Goal: Task Accomplishment & Management: Manage account settings

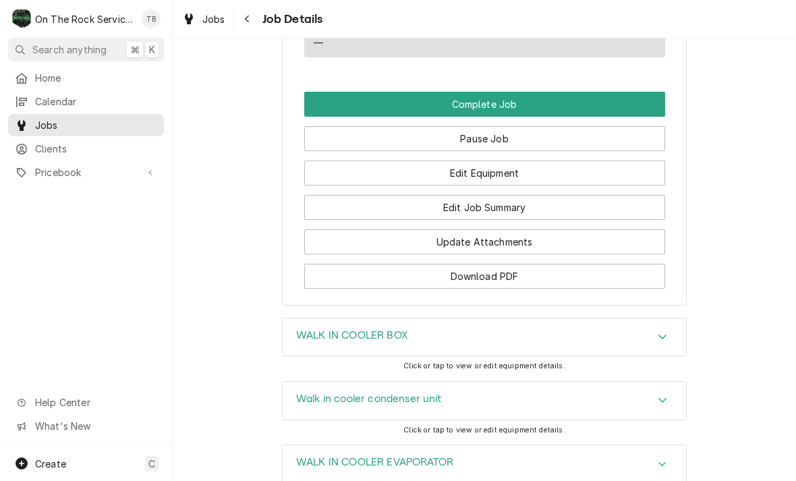
scroll to position [1515, 0]
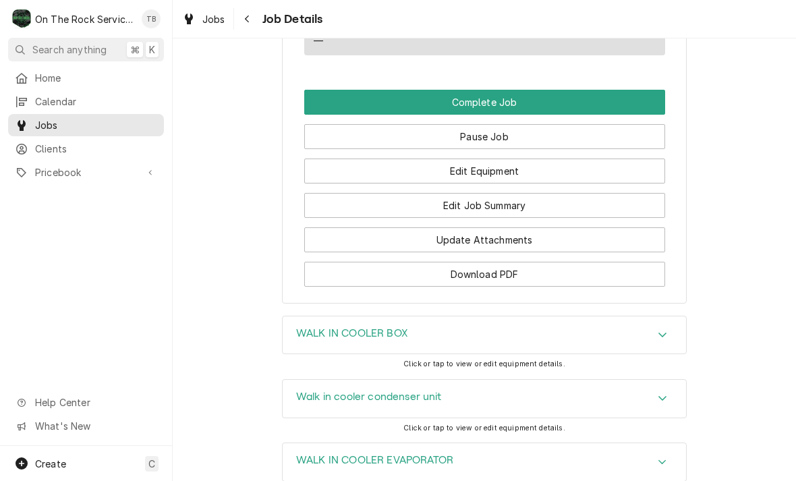
click at [504, 209] on button "Edit Job Summary" at bounding box center [484, 205] width 361 height 25
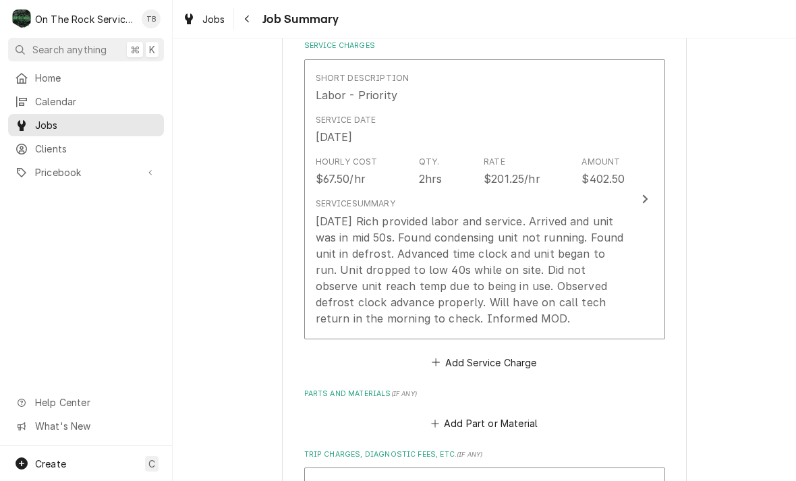
scroll to position [386, 0]
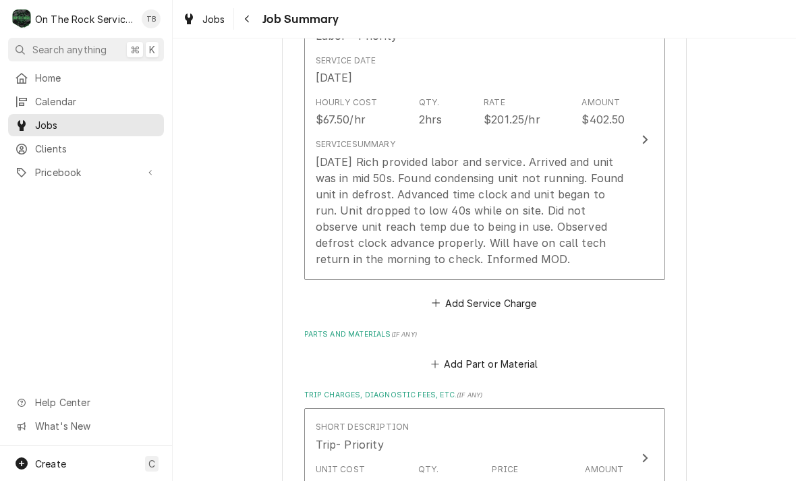
click at [577, 217] on div "[DATE] Rich provided labor and service. Arrived and unit was in mid 50s. Found …" at bounding box center [471, 210] width 310 height 113
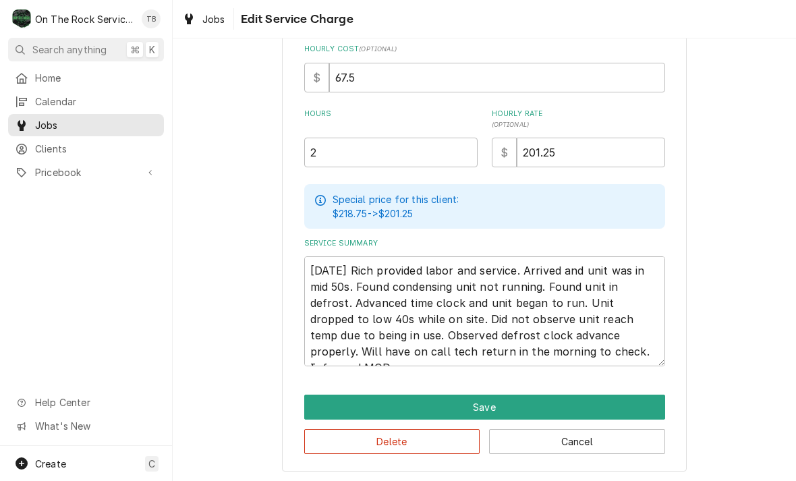
scroll to position [306, 0]
click at [606, 342] on textarea "[DATE] Rich provided labor and service. Arrived and unit was in mid 50s. Found …" at bounding box center [484, 311] width 361 height 110
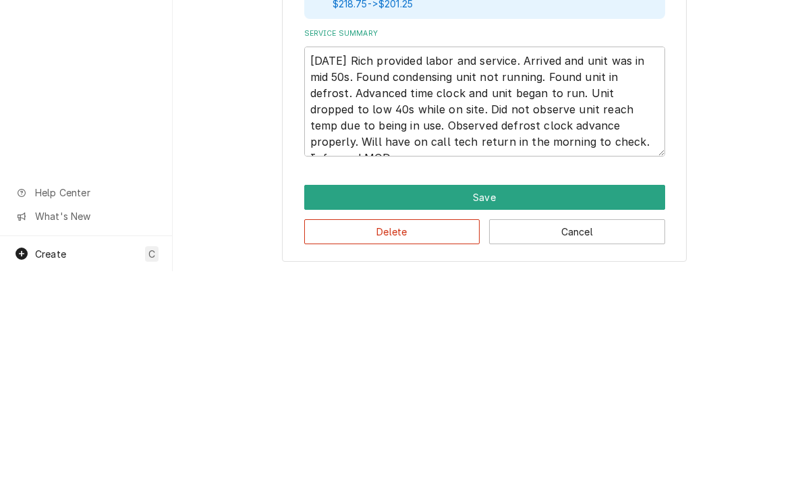
click at [728, 107] on div "Use the fields below to edit this service charge Short Description Labor - Prio…" at bounding box center [484, 114] width 623 height 737
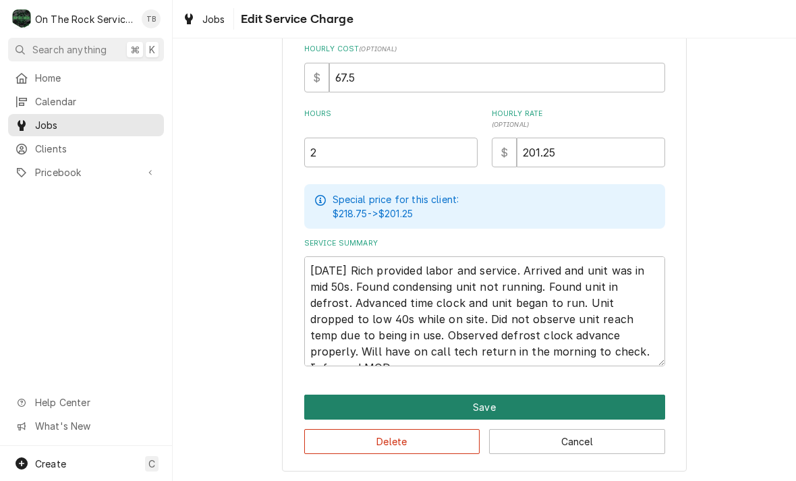
click at [503, 401] on button "Save" at bounding box center [484, 407] width 361 height 25
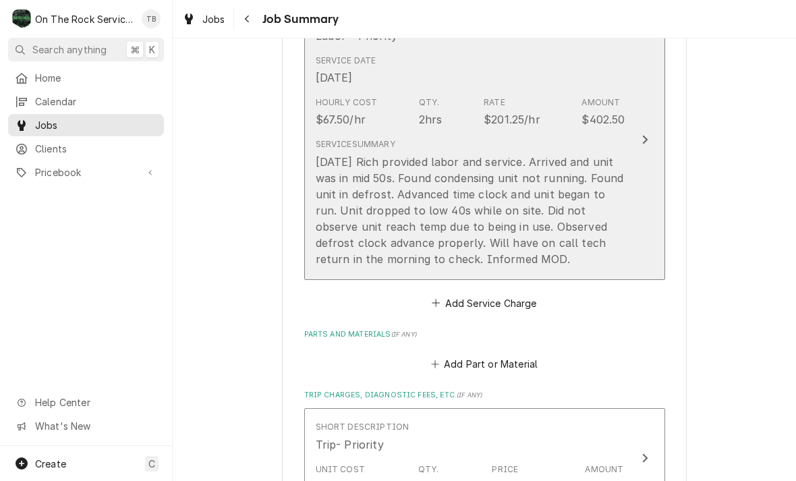
click at [565, 211] on div "9/5/25 Rich provided labor and service. Arrived and unit was in mid 50s. Found …" at bounding box center [471, 210] width 310 height 113
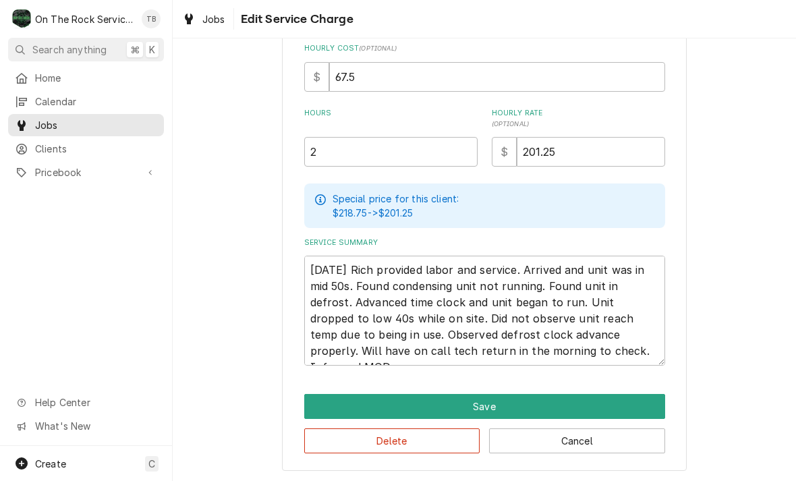
scroll to position [306, 0]
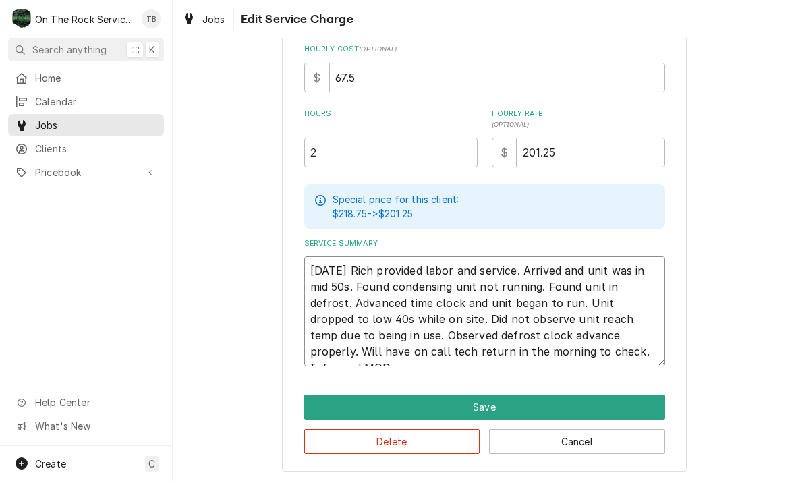
click at [610, 351] on textarea "9/5/25 Rich provided labor and service. Arrived and unit was in mid 50s. Found …" at bounding box center [484, 311] width 361 height 110
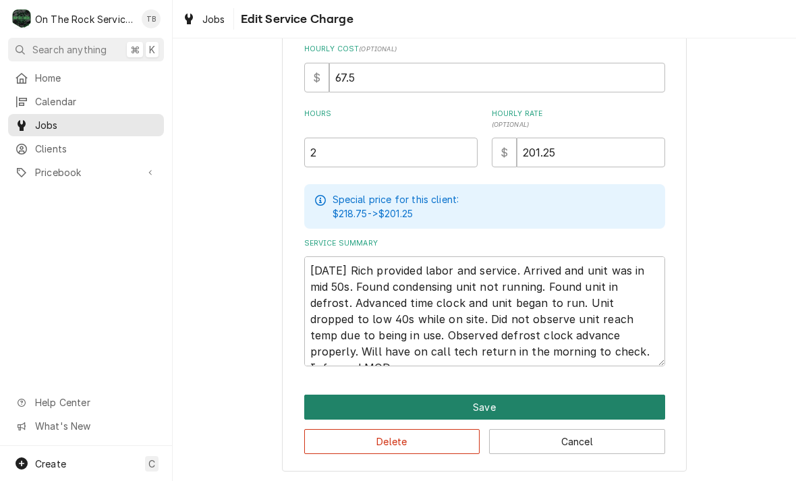
click at [507, 406] on button "Save" at bounding box center [484, 407] width 361 height 25
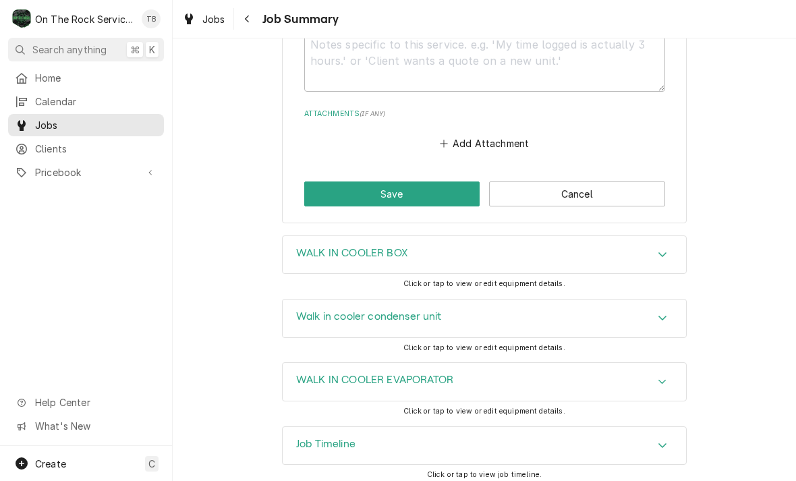
scroll to position [1035, 0]
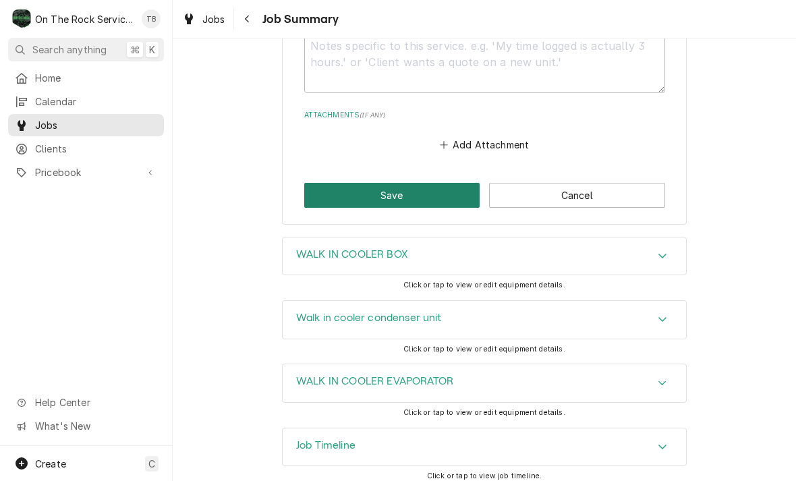
click at [407, 183] on button "Save" at bounding box center [392, 195] width 176 height 25
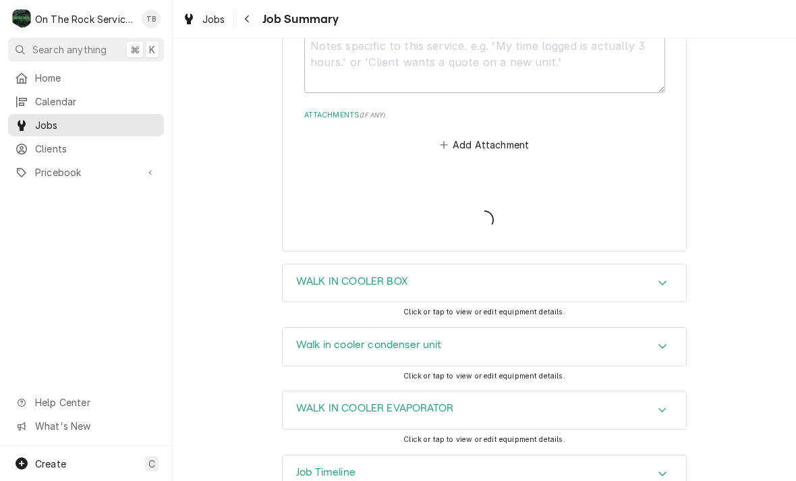
type textarea "x"
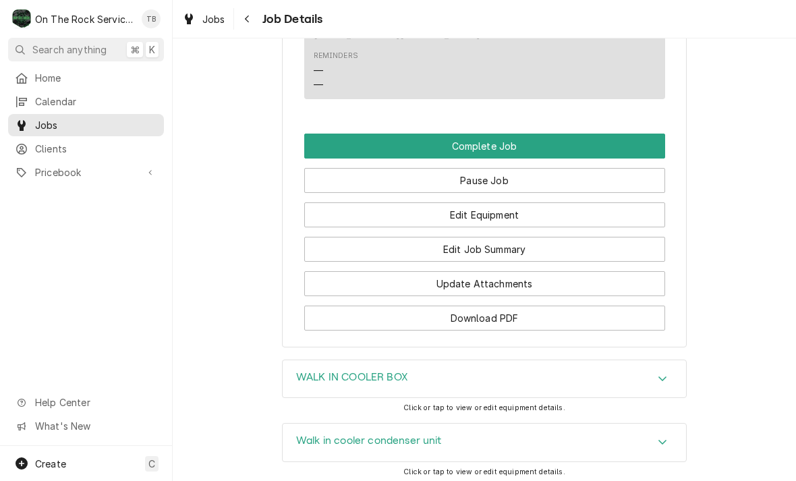
scroll to position [1496, 0]
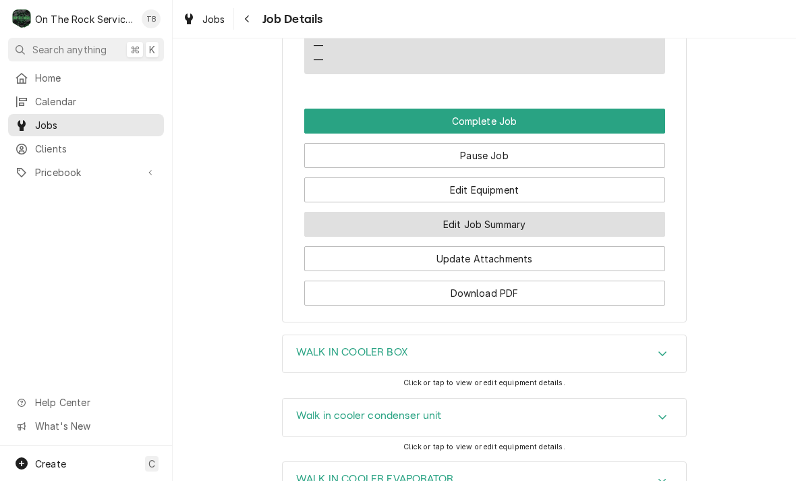
click at [523, 224] on button "Edit Job Summary" at bounding box center [484, 224] width 361 height 25
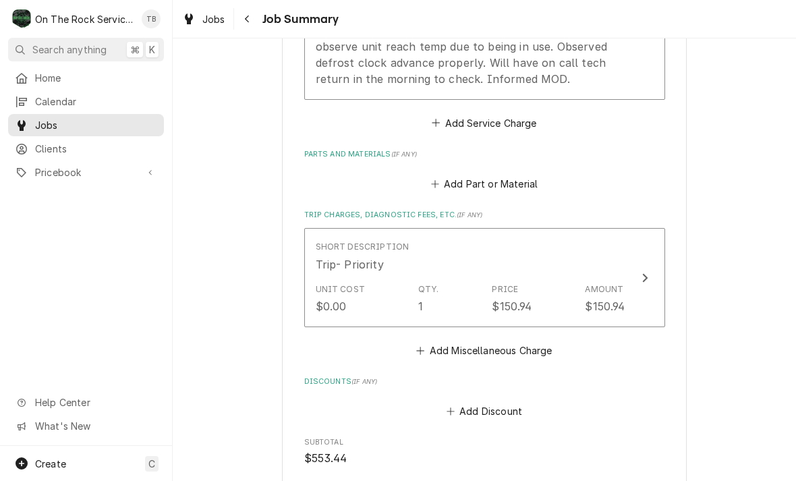
scroll to position [565, 0]
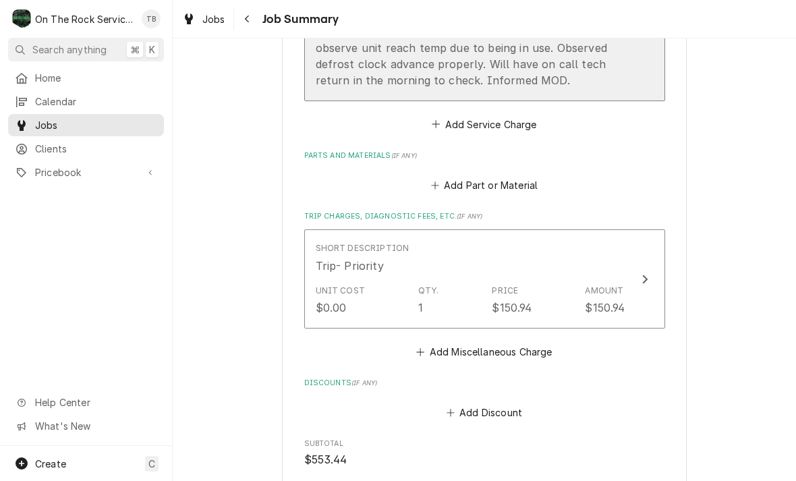
click at [579, 70] on div "[DATE] Rich provided labor and service. Arrived and unit was in mid 50s. Found …" at bounding box center [471, 31] width 310 height 113
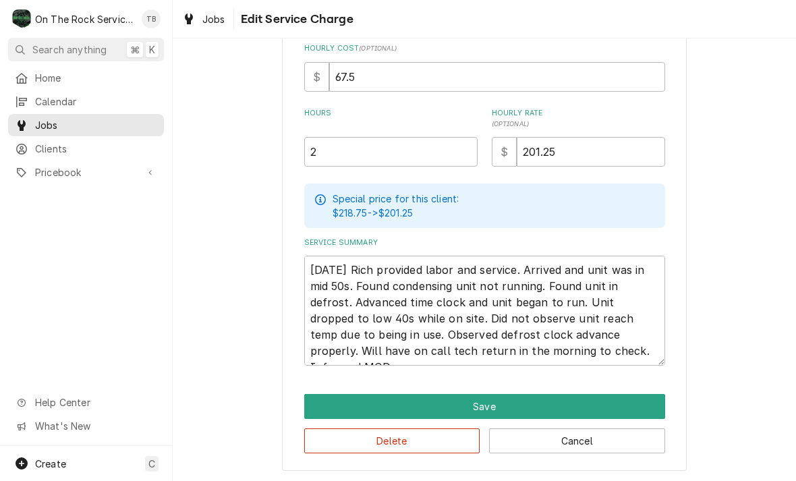
scroll to position [306, 0]
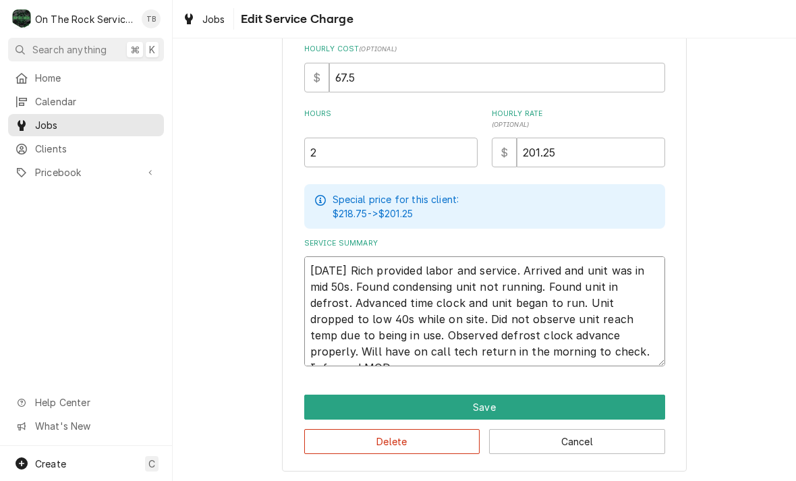
click at [610, 360] on textarea "9/5/25 Rich provided labor and service. Arrived and unit was in mid 50s. Found …" at bounding box center [484, 311] width 361 height 110
type textarea "x"
type textarea "9/5/25 Rich provided labor and service. Arrived and unit was in mid 50s. Found …"
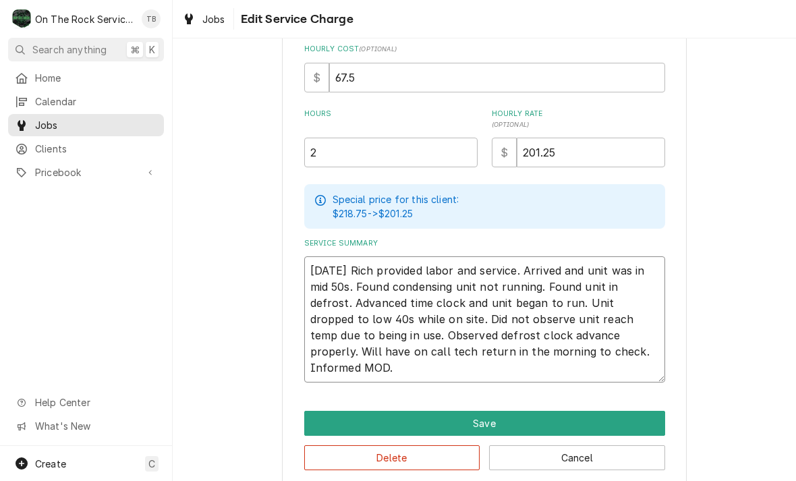
type textarea "x"
type textarea "9/5/25 Rich provided labor and service. Arrived and unit was in mid 50s. Found …"
type textarea "x"
type textarea "9/5/25 Rich provided labor and service. Arrived and unit was in mid 50s. Found …"
type textarea "x"
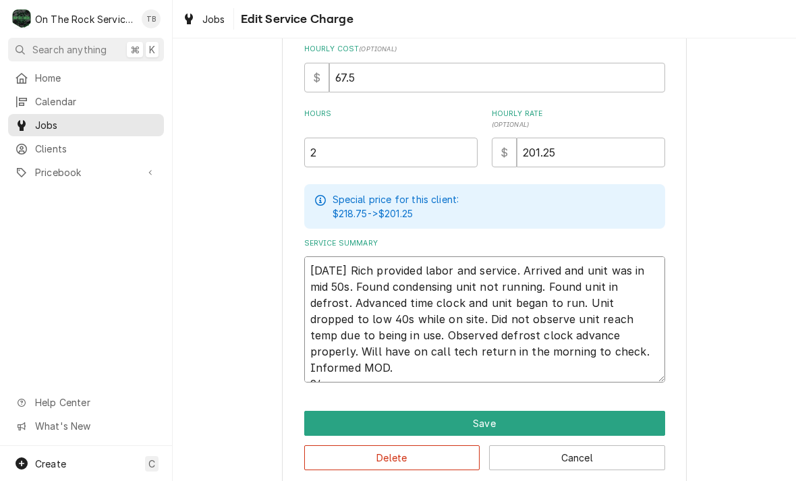
type textarea "9/5/25 Rich provided labor and service. Arrived and unit was in mid 50s. Found …"
type textarea "x"
type textarea "9/5/25 Rich provided labor and service. Arrived and unit was in mid 50s. Found …"
type textarea "x"
type textarea "9/5/25 Rich provided labor and service. Arrived and unit was in mid 50s. Found …"
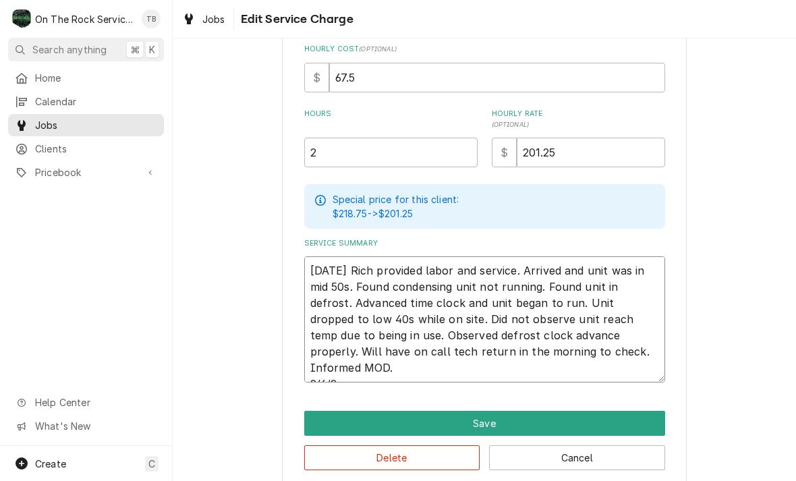
type textarea "x"
type textarea "9/5/25 Rich provided labor and service. Arrived and unit was in mid 50s. Found …"
type textarea "x"
type textarea "9/5/25 Rich provided labor and service. Arrived and unit was in mid 50s. Found …"
type textarea "x"
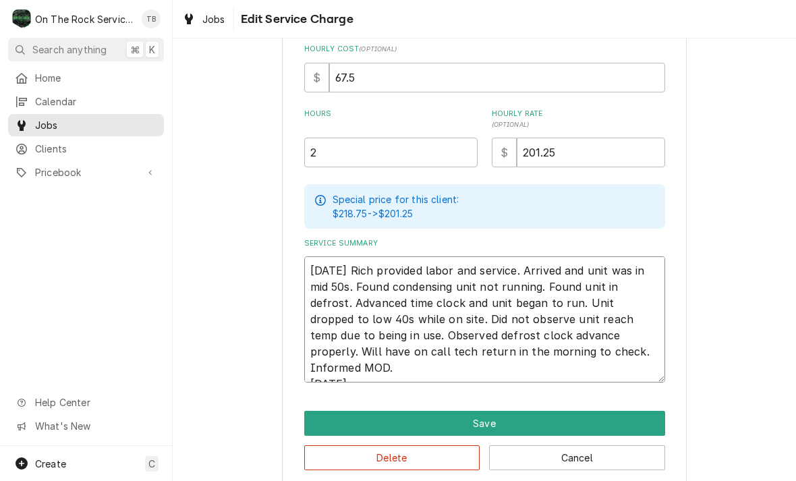
type textarea "9/5/25 Rich provided labor and service. Arrived and unit was in mid 50s. Found …"
type textarea "x"
type textarea "9/5/25 Rich provided labor and service. Arrived and unit was in mid 50s. Found …"
type textarea "x"
type textarea "9/5/25 Rich provided labor and service. Arrived and unit was in mid 50s. Found …"
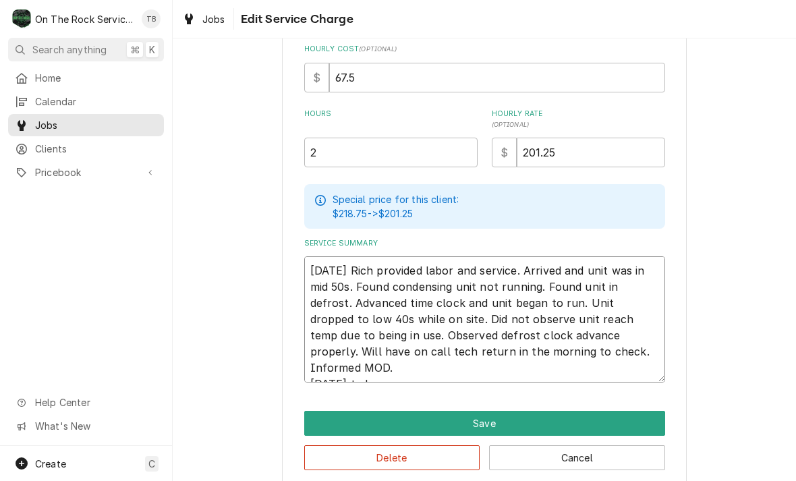
type textarea "x"
type textarea "9/5/25 Rich provided labor and service. Arrived and unit was in mid 50s. Found …"
type textarea "x"
type textarea "9/5/25 Rich provided labor and service. Arrived and unit was in mid 50s. Found …"
type textarea "x"
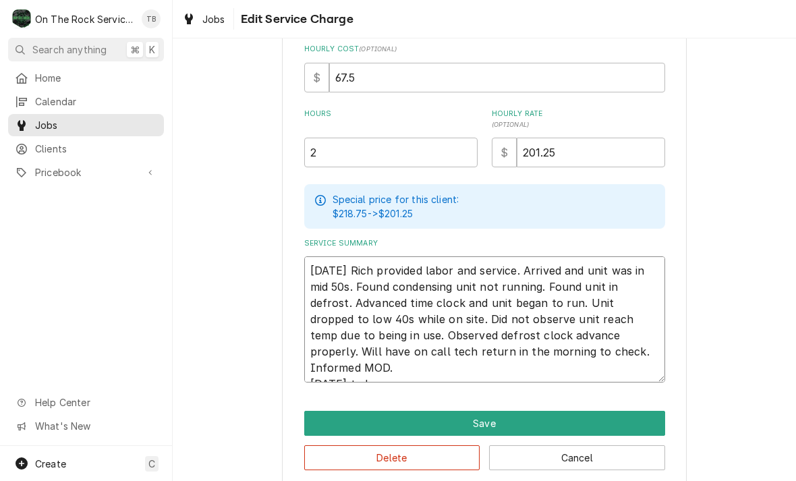
type textarea "9/5/25 Rich provided labor and service. Arrived and unit was in mid 50s. Found …"
type textarea "x"
type textarea "9/5/25 Rich provided labor and service. Arrived and unit was in mid 50s. Found …"
type textarea "x"
type textarea "9/5/25 Rich provided labor and service. Arrived and unit was in mid 50s. Found …"
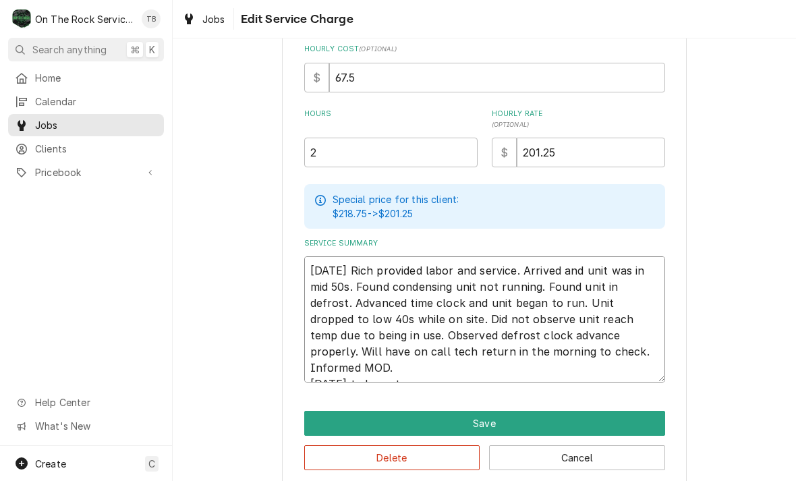
type textarea "x"
type textarea "9/5/25 Rich provided labor and service. Arrived and unit was in mid 50s. Found …"
type textarea "x"
type textarea "9/5/25 Rich provided labor and service. Arrived and unit was in mid 50s. Found …"
type textarea "x"
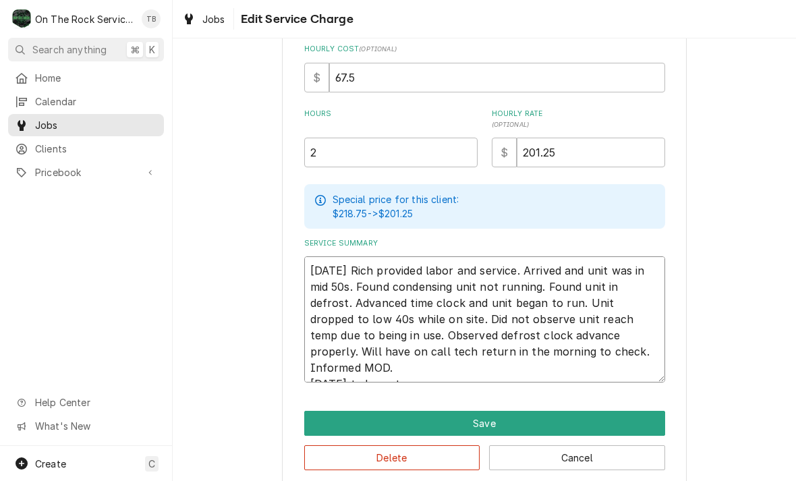
type textarea "9/5/25 Rich provided labor and service. Arrived and unit was in mid 50s. Found …"
type textarea "x"
type textarea "9/5/25 Rich provided labor and service. Arrived and unit was in mid 50s. Found …"
type textarea "x"
type textarea "9/5/25 Rich provided labor and service. Arrived and unit was in mid 50s. Found …"
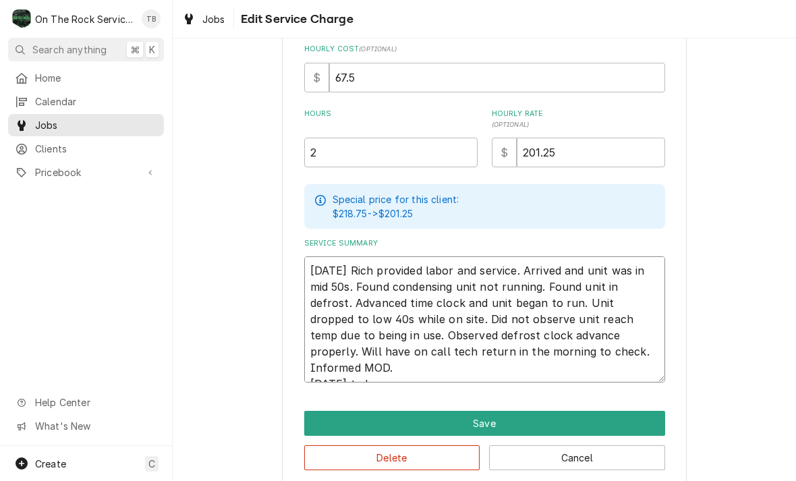
type textarea "x"
type textarea "9/5/25 Rich provided labor and service. Arrived and unit was in mid 50s. Found …"
type textarea "x"
type textarea "9/5/25 Rich provided labor and service. Arrived and unit was in mid 50s. Found …"
type textarea "x"
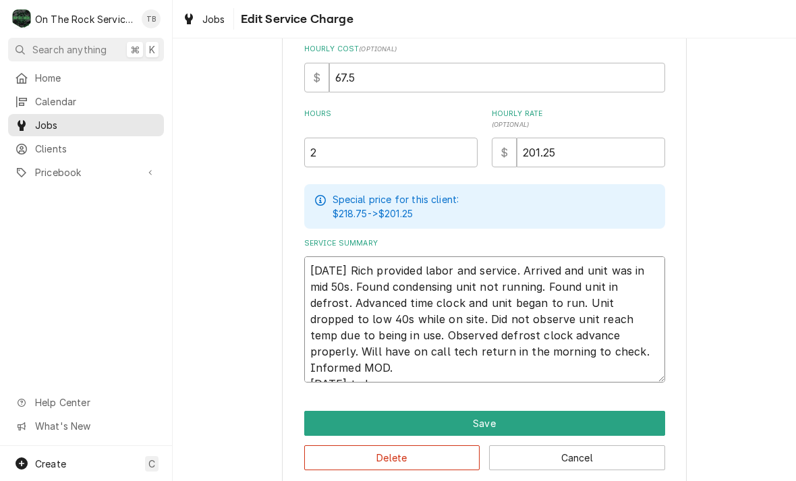
type textarea "9/5/25 Rich provided labor and service. Arrived and unit was in mid 50s. Found …"
type textarea "x"
type textarea "9/5/25 Rich provided labor and service. Arrived and unit was in mid 50s. Found …"
type textarea "x"
type textarea "9/5/25 Rich provided labor and service. Arrived and unit was in mid 50s. Found …"
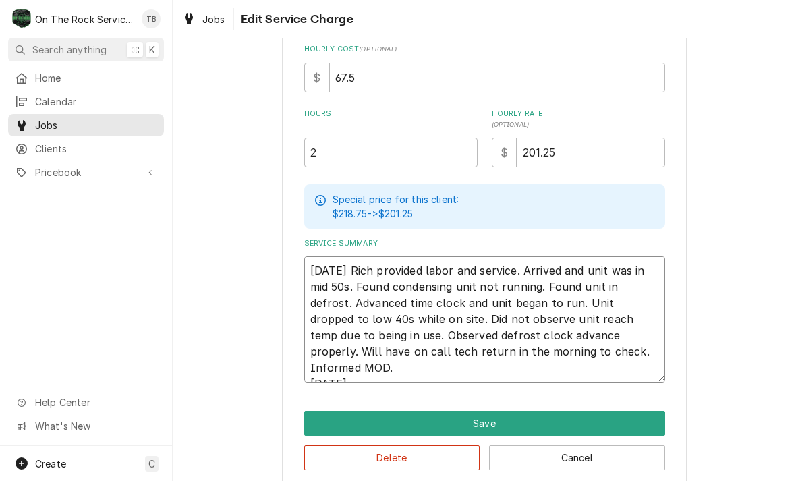
type textarea "x"
type textarea "9/5/25 Rich provided labor and service. Arrived and unit was in mid 50s. Found …"
type textarea "x"
type textarea "9/5/25 Rich provided labor and service. Arrived and unit was in mid 50s. Found …"
type textarea "x"
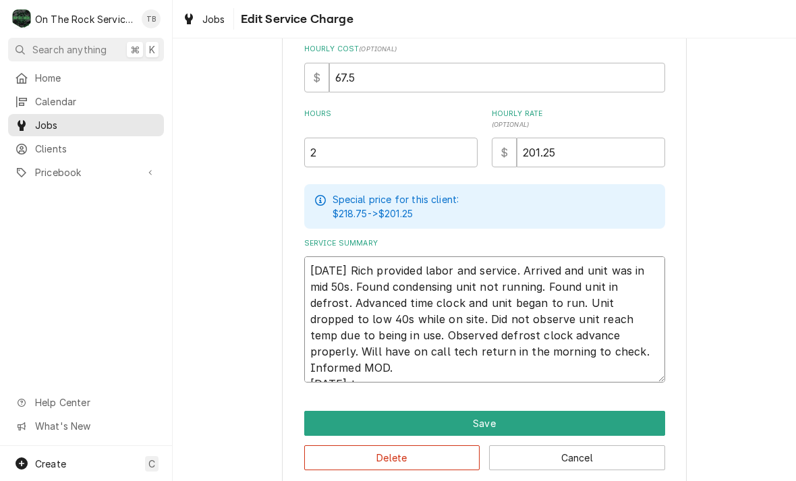
type textarea "9/5/25 Rich provided labor and service. Arrived and unit was in mid 50s. Found …"
type textarea "x"
type textarea "9/5/25 Rich provided labor and service. Arrived and unit was in mid 50s. Found …"
type textarea "x"
type textarea "9/5/25 Rich provided labor and service. Arrived and unit was in mid 50s. Found …"
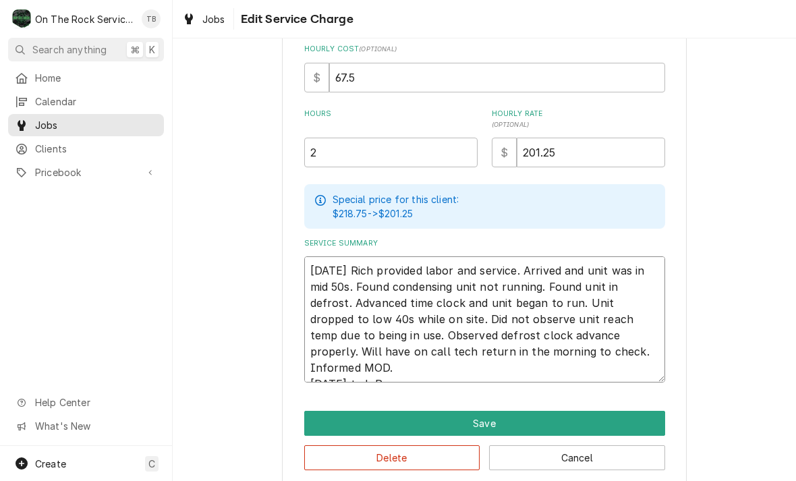
type textarea "x"
type textarea "9/5/25 Rich provided labor and service. Arrived and unit was in mid 50s. Found …"
type textarea "x"
type textarea "9/5/25 Rich provided labor and service. Arrived and unit was in mid 50s. Found …"
type textarea "x"
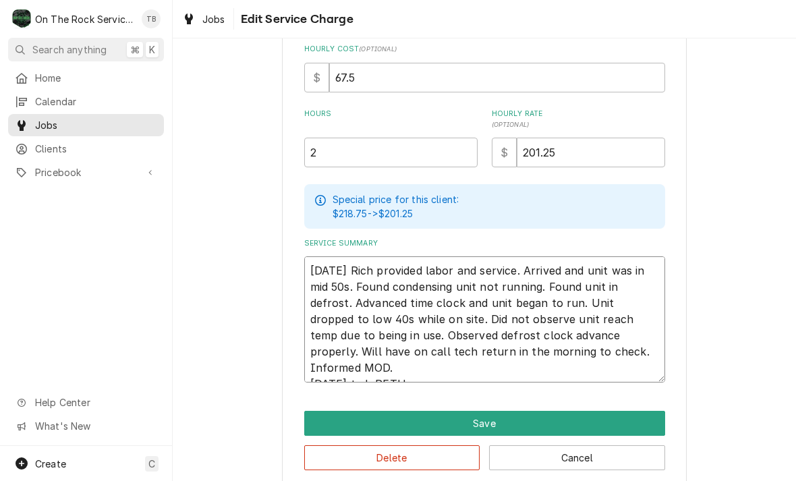
type textarea "9/5/25 Rich provided labor and service. Arrived and unit was in mid 50s. Found …"
type textarea "x"
type textarea "9/5/25 Rich provided labor and service. Arrived and unit was in mid 50s. Found …"
type textarea "x"
type textarea "9/5/25 Rich provided labor and service. Arrived and unit was in mid 50s. Found …"
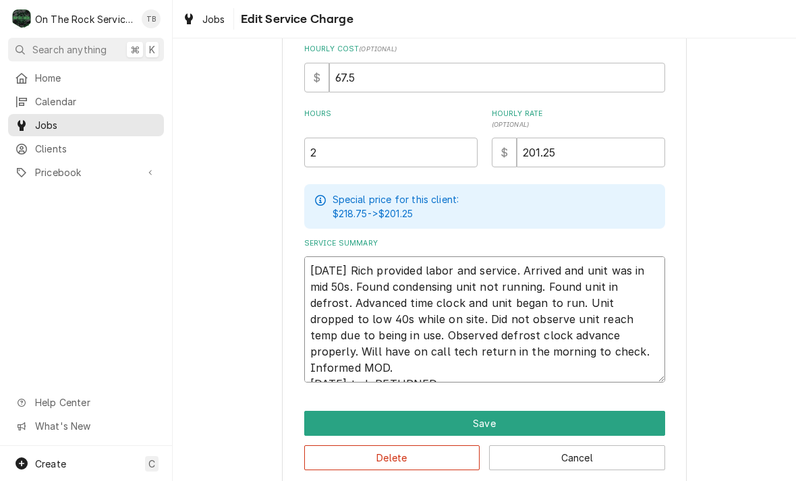
type textarea "x"
type textarea "9/5/25 Rich provided labor and service. Arrived and unit was in mid 50s. Found …"
type textarea "x"
type textarea "9/5/25 Rich provided labor and service. Arrived and unit was in mid 50s. Found …"
type textarea "x"
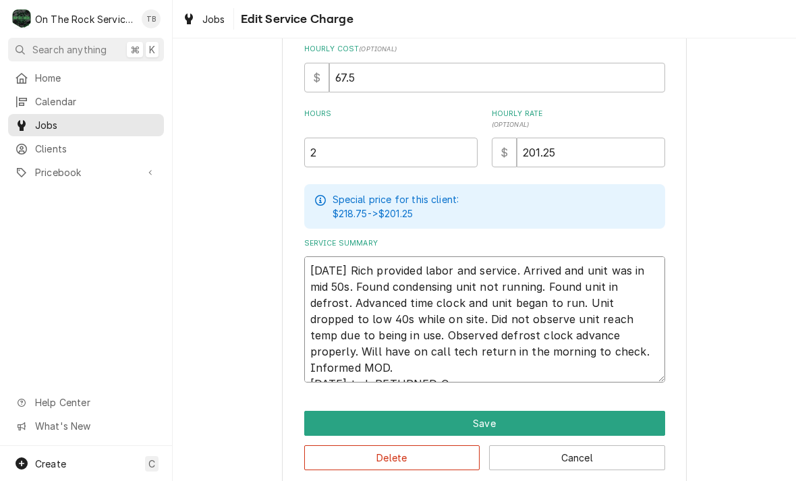
type textarea "9/5/25 Rich provided labor and service. Arrived and unit was in mid 50s. Found …"
type textarea "x"
type textarea "9/5/25 Rich provided labor and service. Arrived and unit was in mid 50s. Found …"
type textarea "x"
type textarea "9/5/25 Rich provided labor and service. Arrived and unit was in mid 50s. Found …"
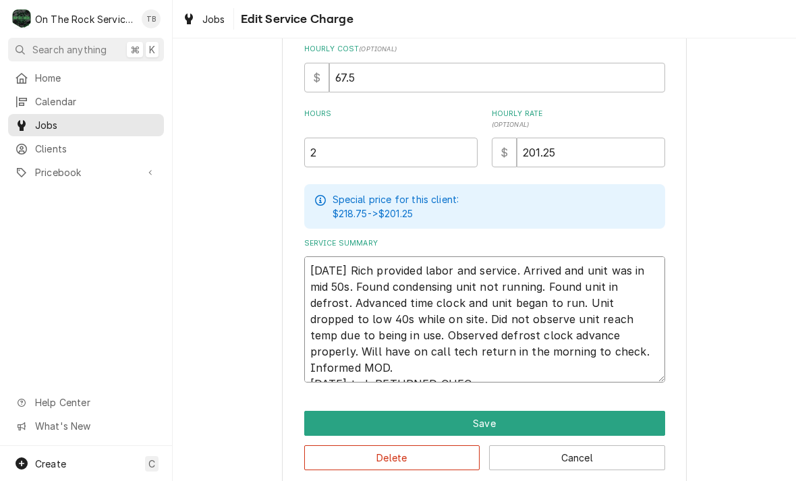
type textarea "x"
type textarea "9/5/25 Rich provided labor and service. Arrived and unit was in mid 50s. Found …"
type textarea "x"
type textarea "9/5/25 Rich provided labor and service. Arrived and unit was in mid 50s. Found …"
type textarea "x"
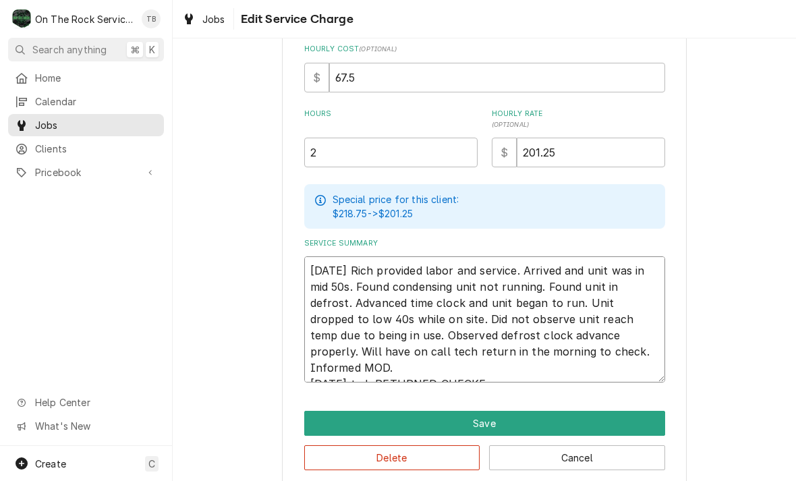
type textarea "9/5/25 Rich provided labor and service. Arrived and unit was in mid 50s. Found …"
type textarea "x"
type textarea "9/5/25 Rich provided labor and service. Arrived and unit was in mid 50s. Found …"
type textarea "x"
type textarea "9/5/25 Rich provided labor and service. Arrived and unit was in mid 50s. Found …"
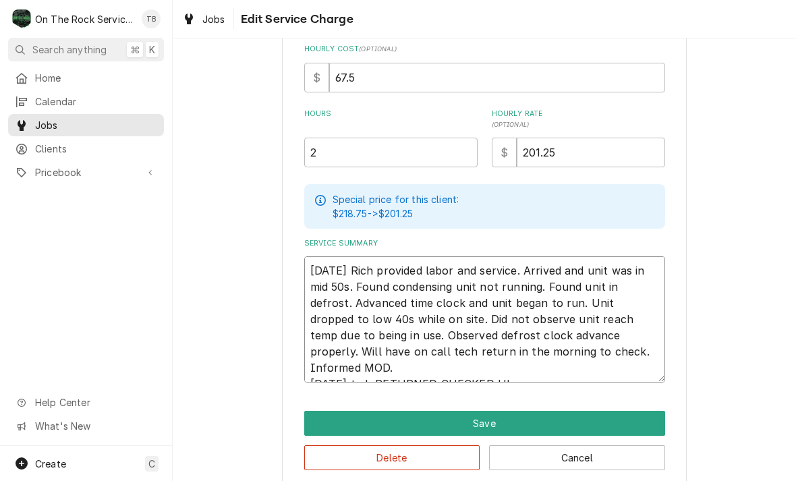
type textarea "x"
type textarea "9/5/25 Rich provided labor and service. Arrived and unit was in mid 50s. Found …"
type textarea "x"
type textarea "9/5/25 Rich provided labor and service. Arrived and unit was in mid 50s. Found …"
type textarea "x"
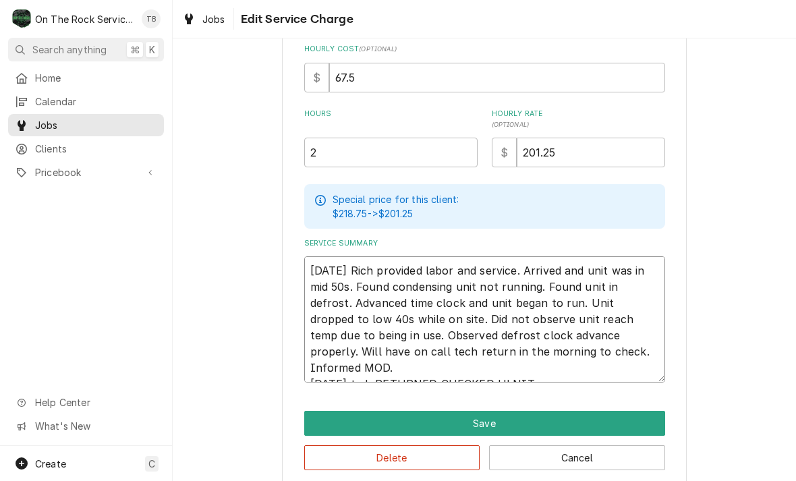
type textarea "9/5/25 Rich provided labor and service. Arrived and unit was in mid 50s. Found …"
type textarea "x"
type textarea "9/5/25 Rich provided labor and service. Arrived and unit was in mid 50s. Found …"
type textarea "x"
type textarea "9/5/25 Rich provided labor and service. Arrived and unit was in mid 50s. Found …"
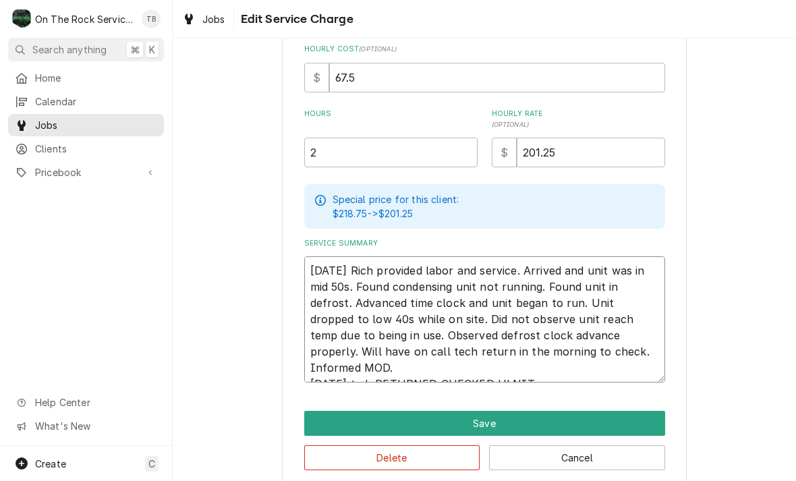
type textarea "x"
type textarea "9/5/25 Rich provided labor and service. Arrived and unit was in mid 50s. Found …"
type textarea "x"
type textarea "9/5/25 Rich provided labor and service. Arrived and unit was in mid 50s. Found …"
type textarea "x"
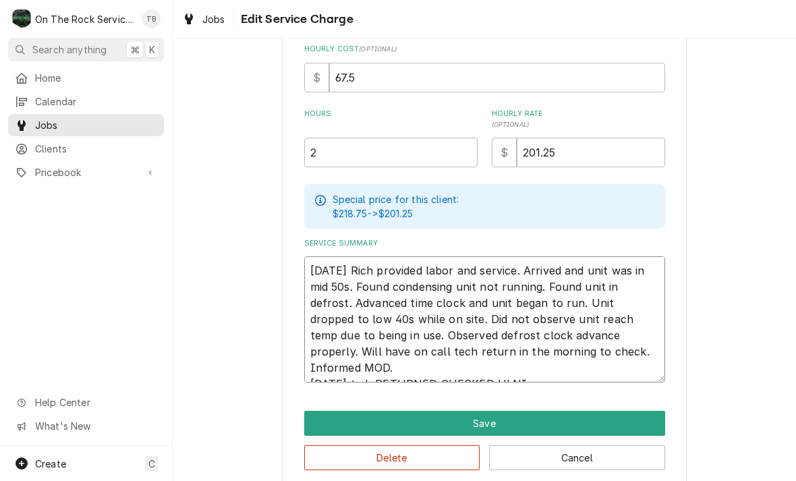
type textarea "9/5/25 Rich provided labor and service. Arrived and unit was in mid 50s. Found …"
type textarea "x"
type textarea "9/5/25 Rich provided labor and service. Arrived and unit was in mid 50s. Found …"
type textarea "x"
type textarea "9/5/25 Rich provided labor and service. Arrived and unit was in mid 50s. Found …"
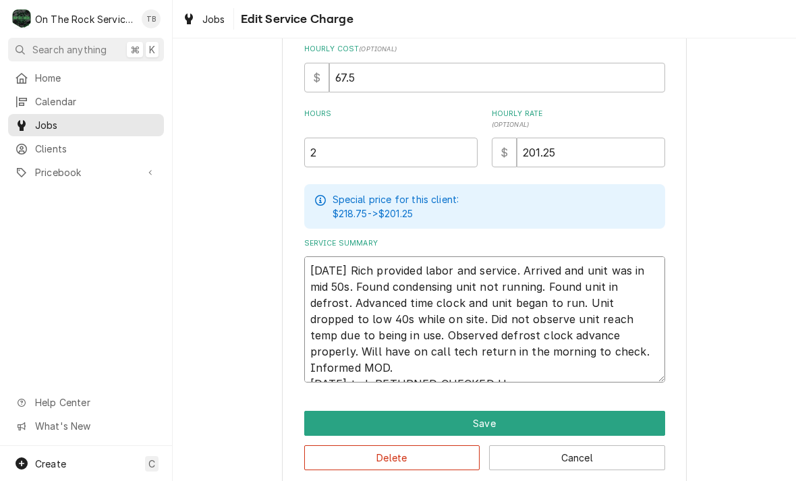
type textarea "x"
type textarea "9/5/25 Rich provided labor and service. Arrived and unit was in mid 50s. Found …"
type textarea "x"
type textarea "9/5/25 Rich provided labor and service. Arrived and unit was in mid 50s. Found …"
type textarea "x"
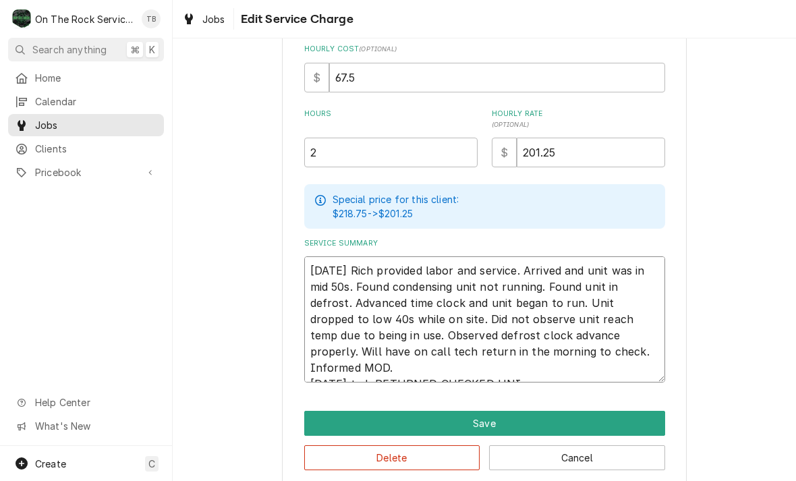
type textarea "9/5/25 Rich provided labor and service. Arrived and unit was in mid 50s. Found …"
type textarea "x"
type textarea "9/5/25 Rich provided labor and service. Arrived and unit was in mid 50s. Found …"
type textarea "x"
type textarea "9/5/25 Rich provided labor and service. Arrived and unit was in mid 50s. Found …"
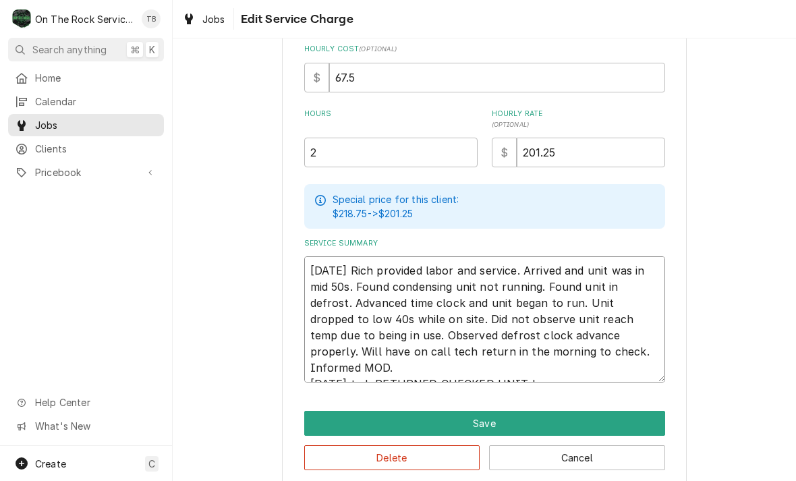
type textarea "x"
type textarea "9/5/25 Rich provided labor and service. Arrived and unit was in mid 50s. Found …"
type textarea "x"
type textarea "9/5/25 Rich provided labor and service. Arrived and unit was in mid 50s. Found …"
type textarea "x"
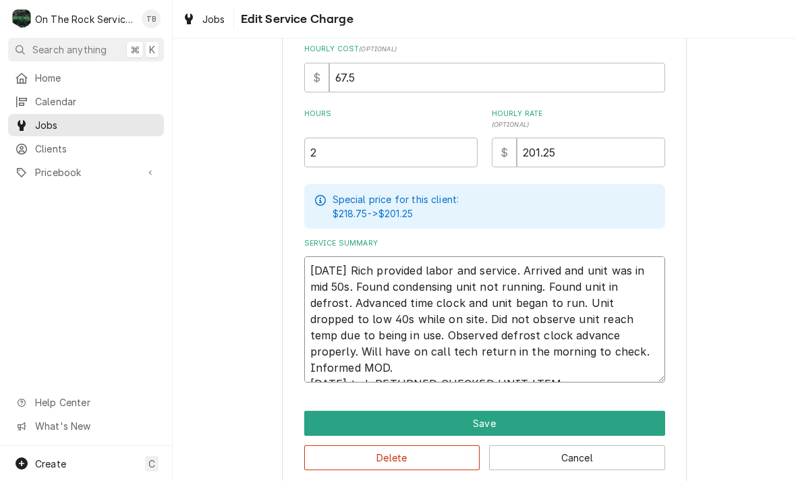
type textarea "9/5/25 Rich provided labor and service. Arrived and unit was in mid 50s. Found …"
type textarea "x"
type textarea "9/5/25 Rich provided labor and service. Arrived and unit was in mid 50s. Found …"
type textarea "x"
type textarea "9/5/25 Rich provided labor and service. Arrived and unit was in mid 50s. Found …"
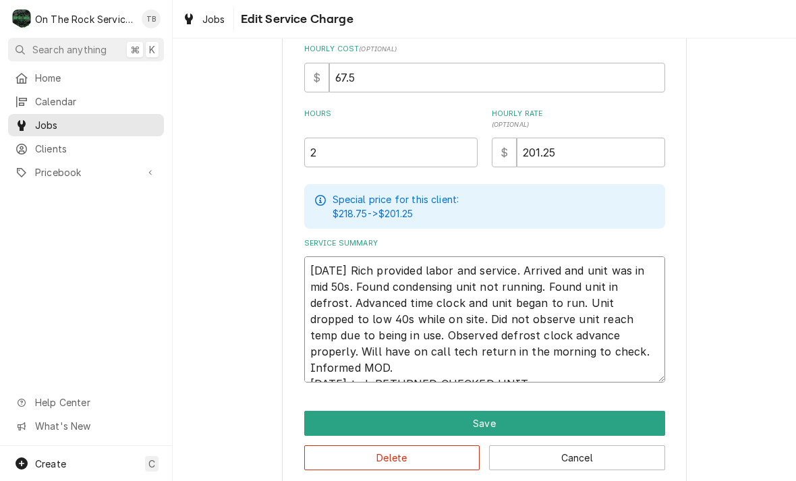
type textarea "x"
type textarea "9/5/25 Rich provided labor and service. Arrived and unit was in mid 50s. Found …"
type textarea "x"
type textarea "9/5/25 Rich provided labor and service. Arrived and unit was in mid 50s. Found …"
type textarea "x"
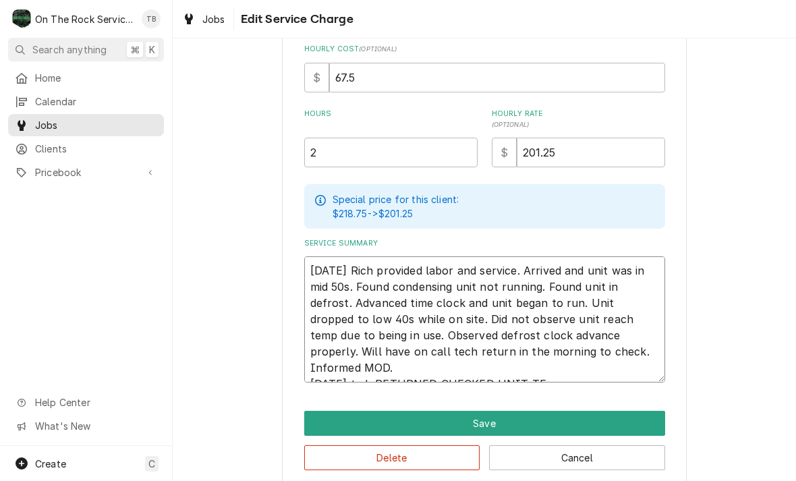
type textarea "9/5/25 Rich provided labor and service. Arrived and unit was in mid 50s. Found …"
type textarea "x"
type textarea "9/5/25 Rich provided labor and service. Arrived and unit was in mid 50s. Found …"
type textarea "x"
type textarea "9/5/25 Rich provided labor and service. Arrived and unit was in mid 50s. Found …"
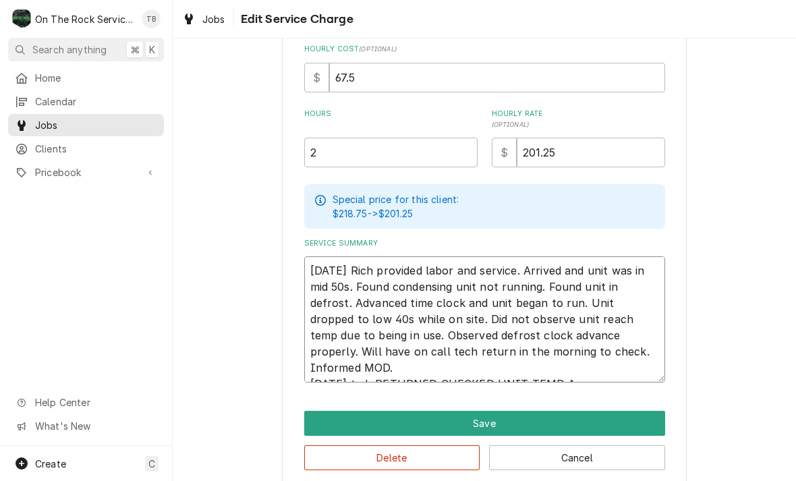
type textarea "x"
type textarea "9/5/25 Rich provided labor and service. Arrived and unit was in mid 50s. Found …"
type textarea "x"
type textarea "9/5/25 Rich provided labor and service. Arrived and unit was in mid 50s. Found …"
type textarea "x"
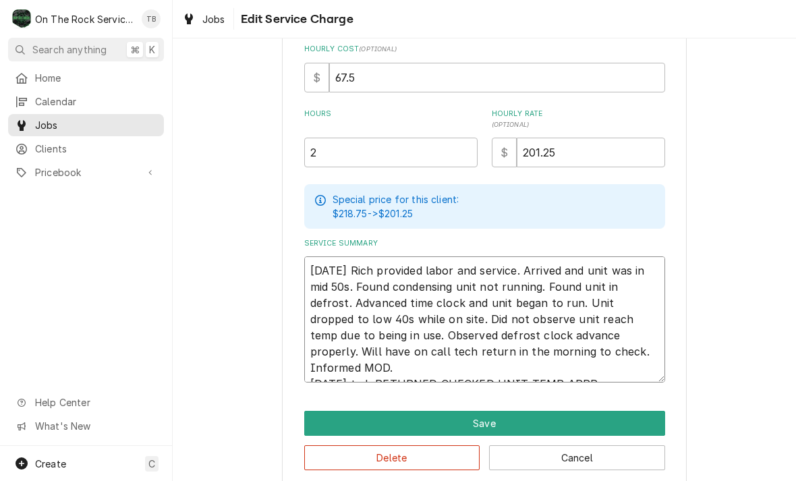
type textarea "9/5/25 Rich provided labor and service. Arrived and unit was in mid 50s. Found …"
type textarea "x"
type textarea "9/5/25 Rich provided labor and service. Arrived and unit was in mid 50s. Found …"
type textarea "x"
type textarea "9/5/25 Rich provided labor and service. Arrived and unit was in mid 50s. Found …"
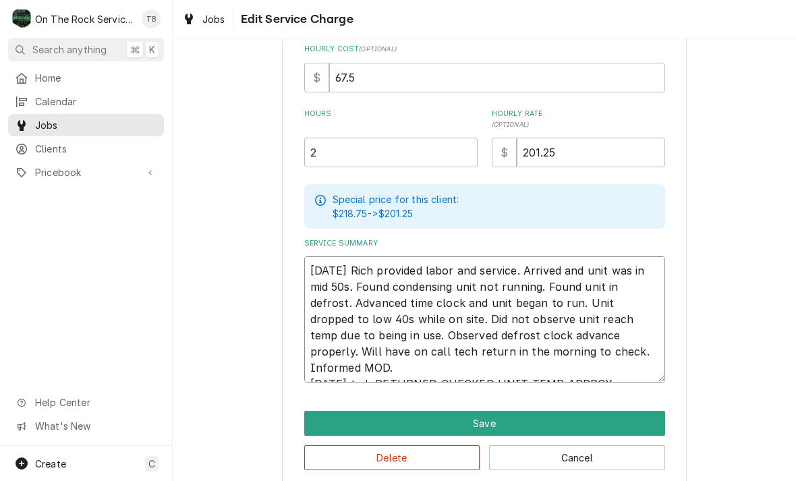
type textarea "x"
type textarea "9/5/25 Rich provided labor and service. Arrived and unit was in mid 50s. Found …"
type textarea "x"
type textarea "9/5/25 Rich provided labor and service. Arrived and unit was in mid 50s. Found …"
type textarea "x"
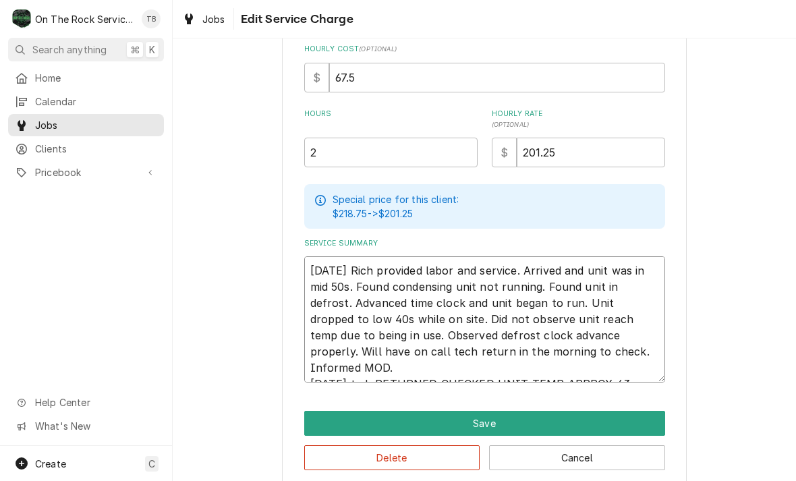
type textarea "9/5/25 Rich provided labor and service. Arrived and unit was in mid 50s. Found …"
type textarea "x"
type textarea "9/5/25 Rich provided labor and service. Arrived and unit was in mid 50s. Found …"
type textarea "x"
type textarea "9/5/25 Rich provided labor and service. Arrived and unit was in mid 50s. Found …"
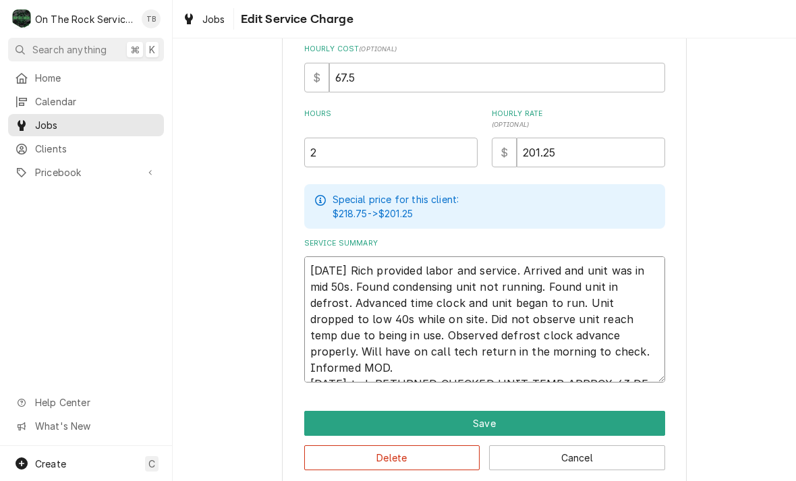
type textarea "x"
type textarea "9/5/25 Rich provided labor and service. Arrived and unit was in mid 50s. Found …"
type textarea "x"
type textarea "9/5/25 Rich provided labor and service. Arrived and unit was in mid 50s. Found …"
type textarea "x"
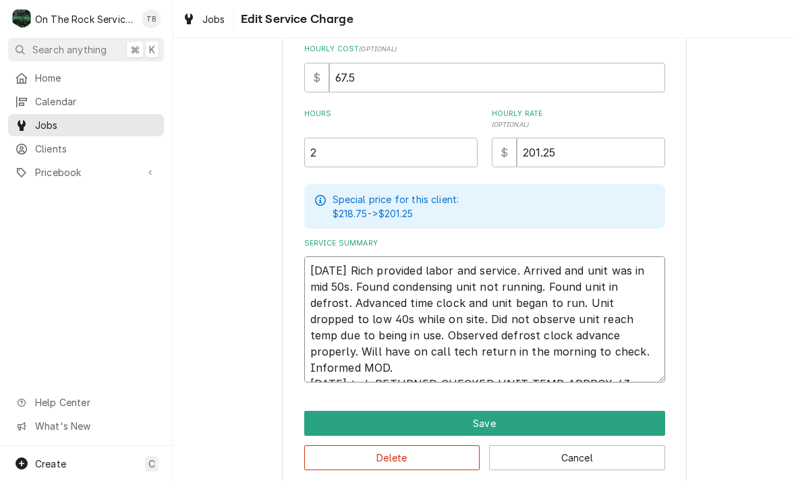
type textarea "9/5/25 Rich provided labor and service. Arrived and unit was in mid 50s. Found …"
type textarea "x"
type textarea "9/5/25 Rich provided labor and service. Arrived and unit was in mid 50s. Found …"
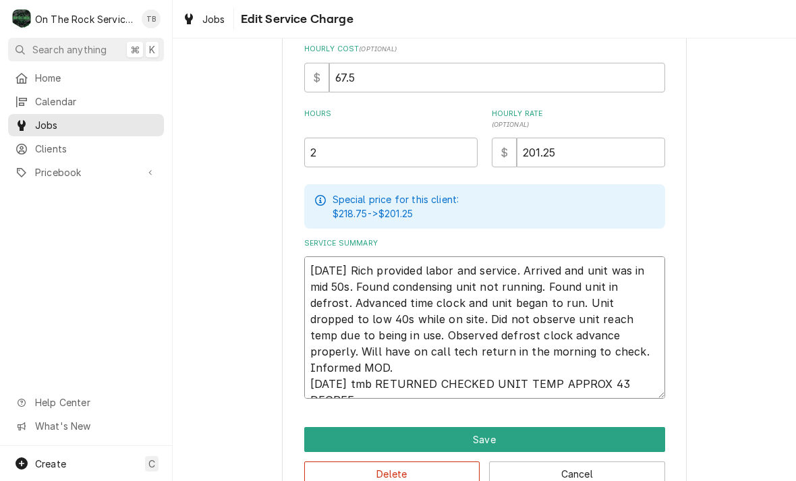
type textarea "x"
type textarea "9/5/25 Rich provided labor and service. Arrived and unit was in mid 50s. Found …"
type textarea "x"
type textarea "9/5/25 Rich provided labor and service. Arrived and unit was in mid 50s. Found …"
type textarea "x"
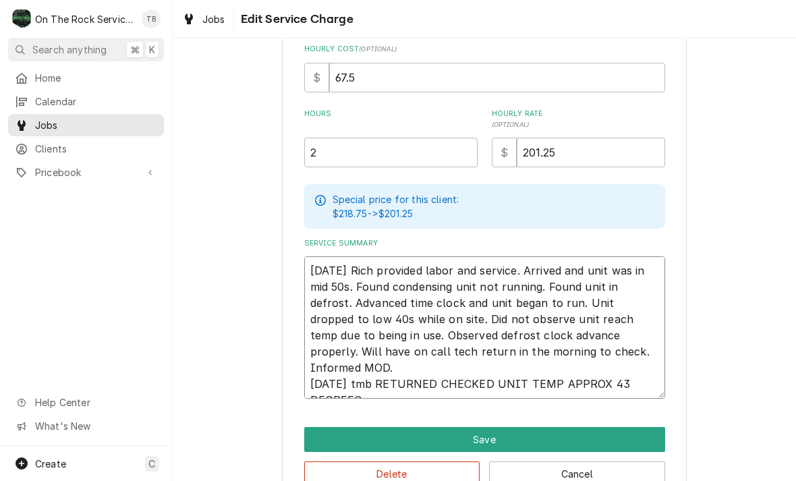
type textarea "9/5/25 Rich provided labor and service. Arrived and unit was in mid 50s. Found …"
type textarea "x"
type textarea "9/5/25 Rich provided labor and service. Arrived and unit was in mid 50s. Found …"
type textarea "x"
type textarea "9/5/25 Rich provided labor and service. Arrived and unit was in mid 50s. Found …"
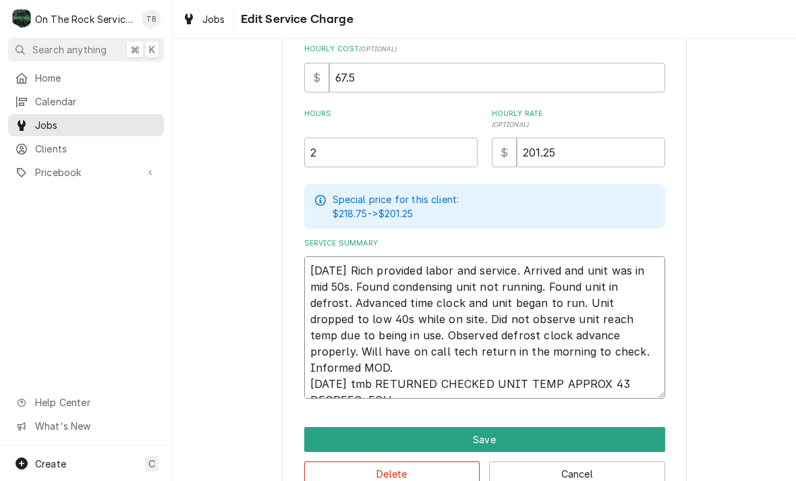
type textarea "x"
type textarea "9/5/25 Rich provided labor and service. Arrived and unit was in mid 50s. Found …"
type textarea "x"
type textarea "9/5/25 Rich provided labor and service. Arrived and unit was in mid 50s. Found …"
type textarea "x"
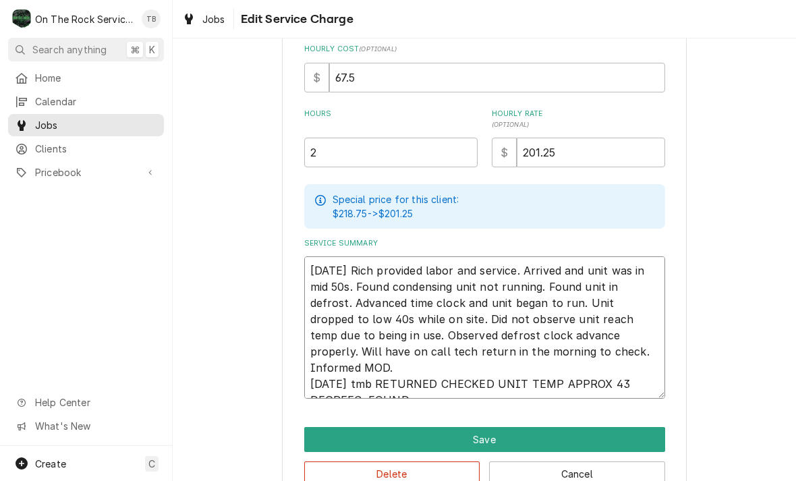
type textarea "9/5/25 Rich provided labor and service. Arrived and unit was in mid 50s. Found …"
type textarea "x"
type textarea "9/5/25 Rich provided labor and service. Arrived and unit was in mid 50s. Found …"
type textarea "x"
type textarea "9/5/25 Rich provided labor and service. Arrived and unit was in mid 50s. Found …"
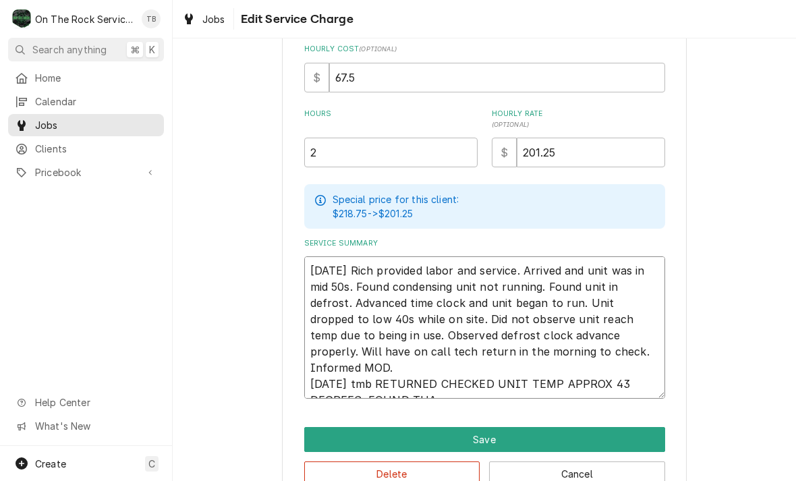
type textarea "x"
type textarea "9/5/25 Rich provided labor and service. Arrived and unit was in mid 50s. Found …"
type textarea "x"
type textarea "9/5/25 Rich provided labor and service. Arrived and unit was in mid 50s. Found …"
type textarea "x"
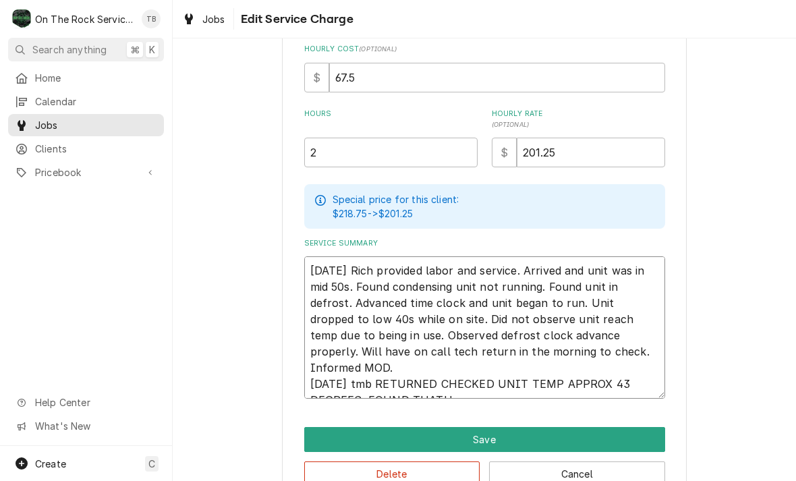
type textarea "9/5/25 Rich provided labor and service. Arrived and unit was in mid 50s. Found …"
type textarea "x"
type textarea "9/5/25 Rich provided labor and service. Arrived and unit was in mid 50s. Found …"
type textarea "x"
type textarea "9/5/25 Rich provided labor and service. Arrived and unit was in mid 50s. Found …"
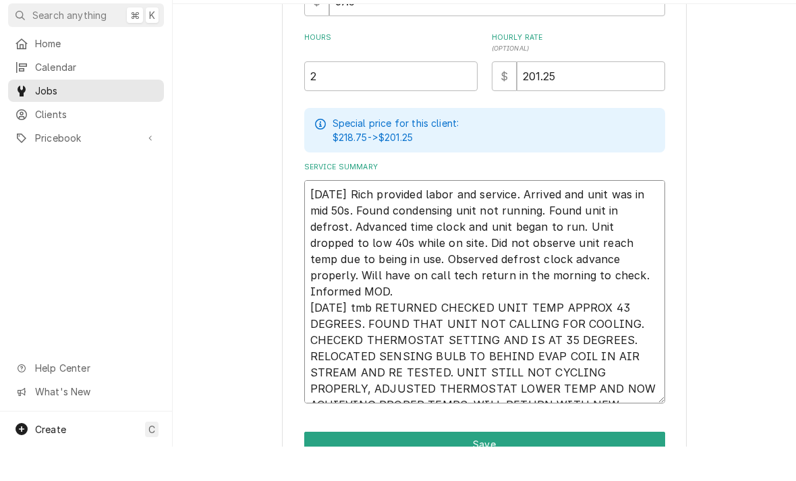
scroll to position [353, 0]
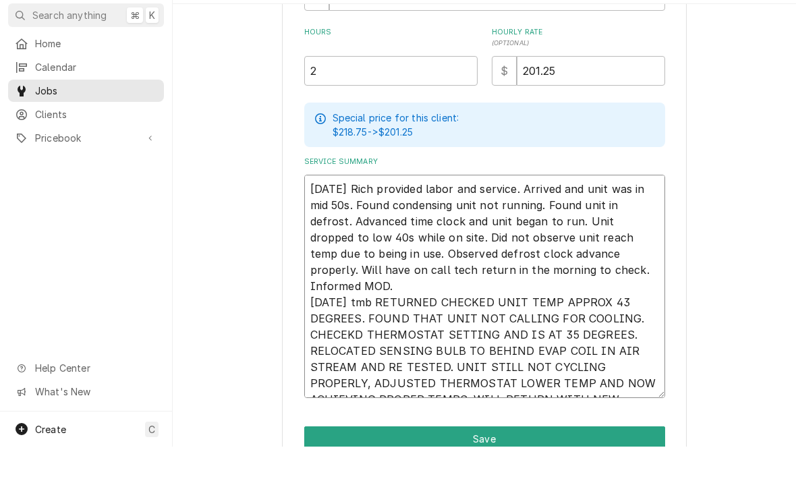
click at [331, 312] on textarea "9/5/25 Rich provided labor and service. Arrived and unit was in mid 50s. Found …" at bounding box center [484, 320] width 361 height 223
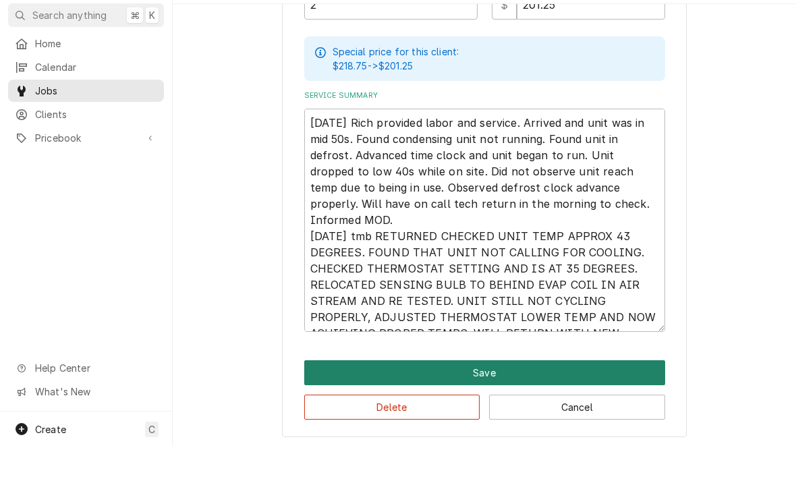
click at [498, 395] on button "Save" at bounding box center [484, 407] width 361 height 25
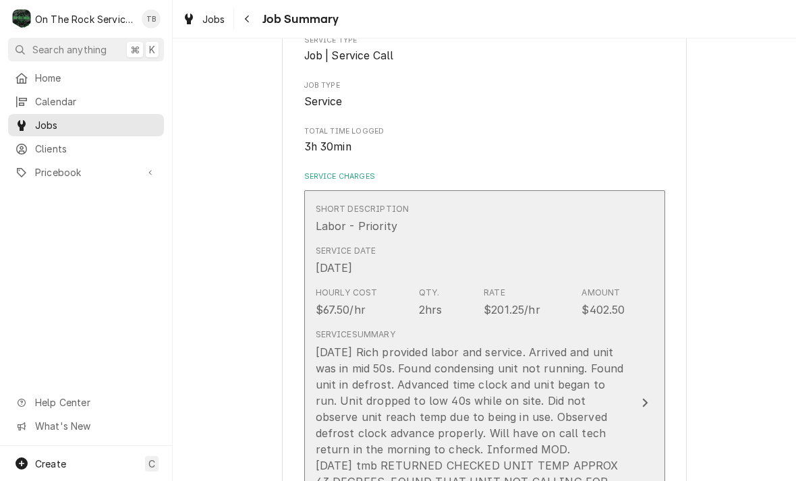
click at [509, 434] on div "9/5/25 Rich provided labor and service. Arrived and unit was in mid 50s. Found …" at bounding box center [471, 473] width 310 height 259
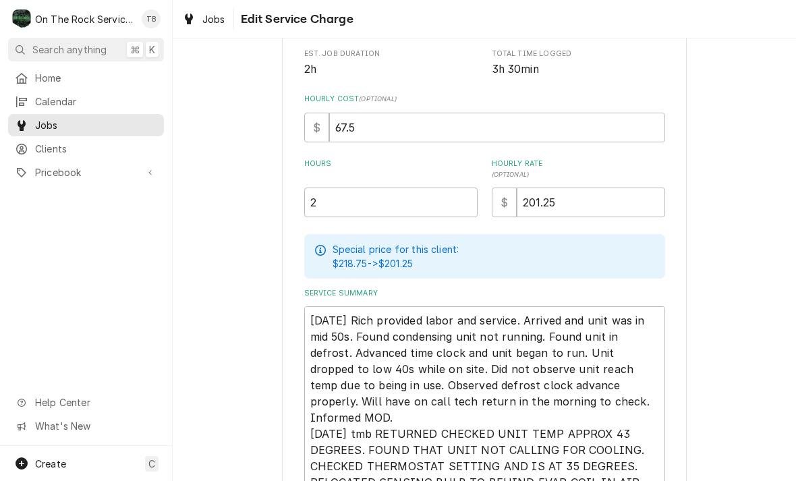
scroll to position [260, 0]
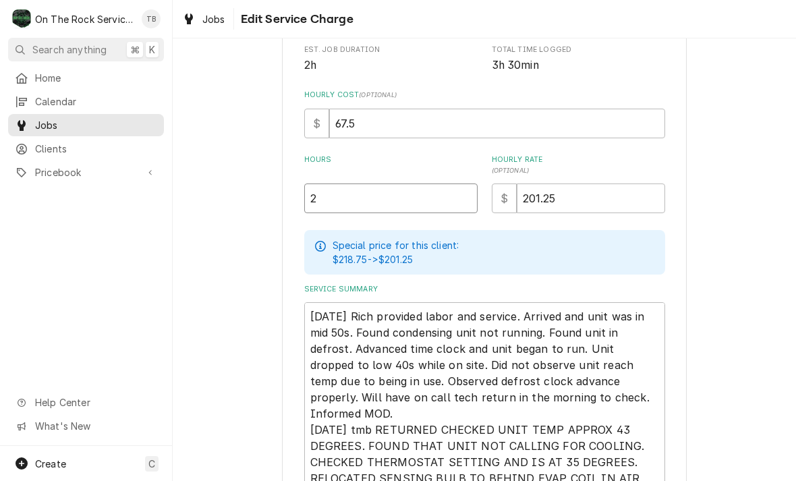
click at [345, 204] on input "2" at bounding box center [390, 198] width 173 height 30
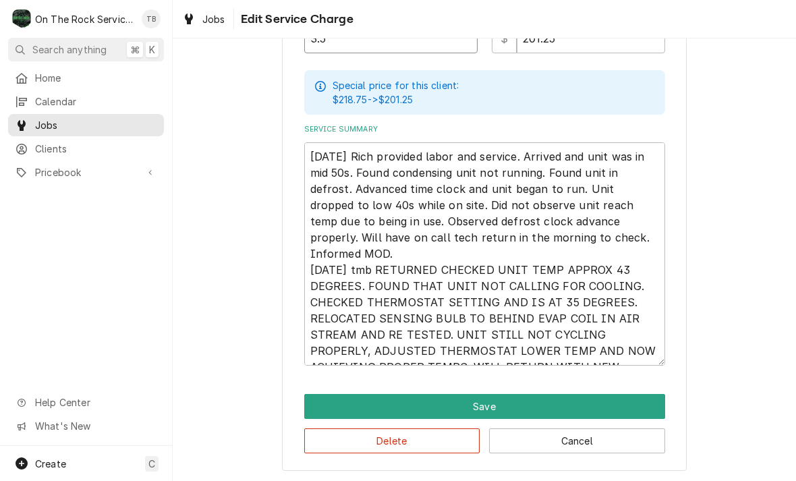
scroll to position [420, 0]
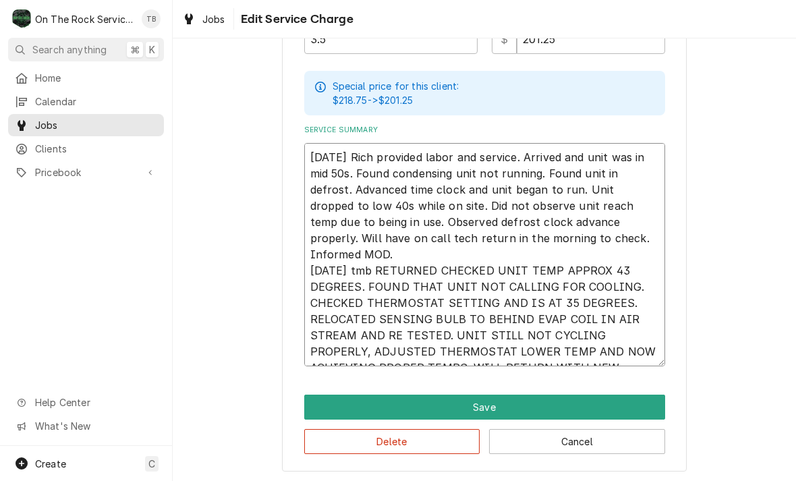
click at [620, 345] on textarea "9/5/25 Rich provided labor and service. Arrived and unit was in mid 50s. Found …" at bounding box center [484, 254] width 361 height 223
click at [619, 349] on textarea "9/5/25 Rich provided labor and service. Arrived and unit was in mid 50s. Found …" at bounding box center [484, 254] width 361 height 223
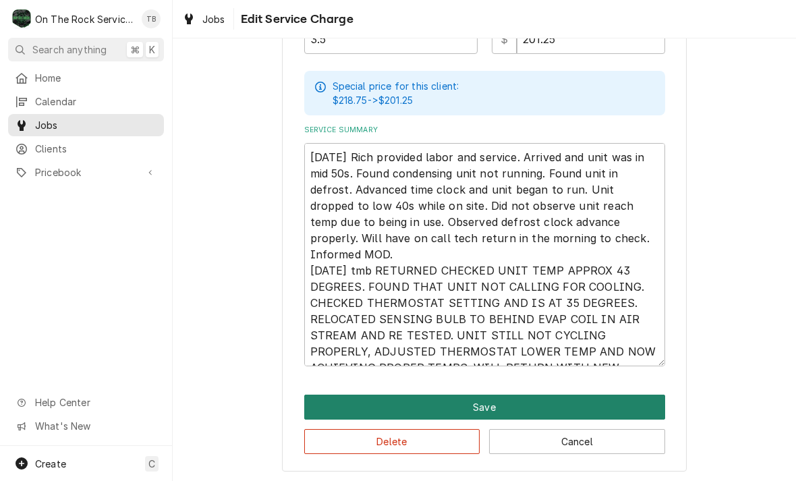
click at [484, 403] on button "Save" at bounding box center [484, 407] width 361 height 25
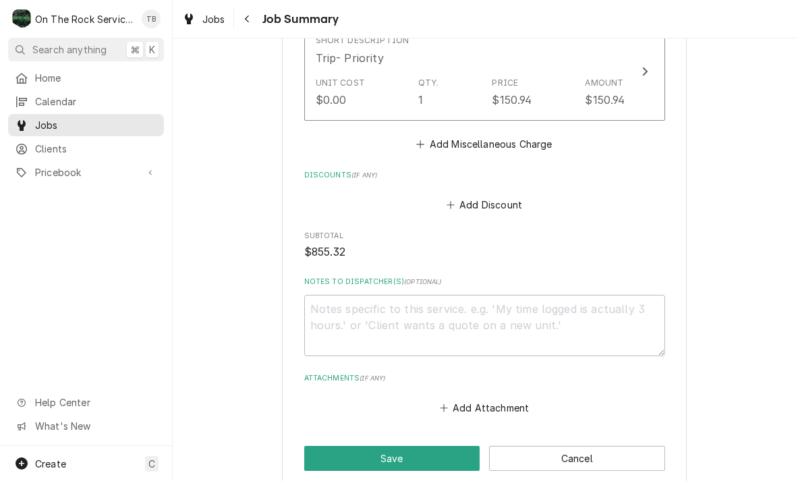
scroll to position [946, 0]
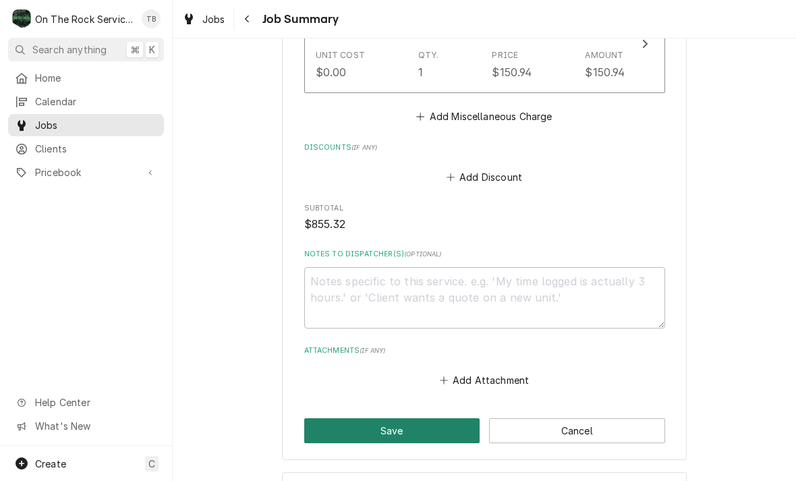
click at [429, 418] on button "Save" at bounding box center [392, 430] width 176 height 25
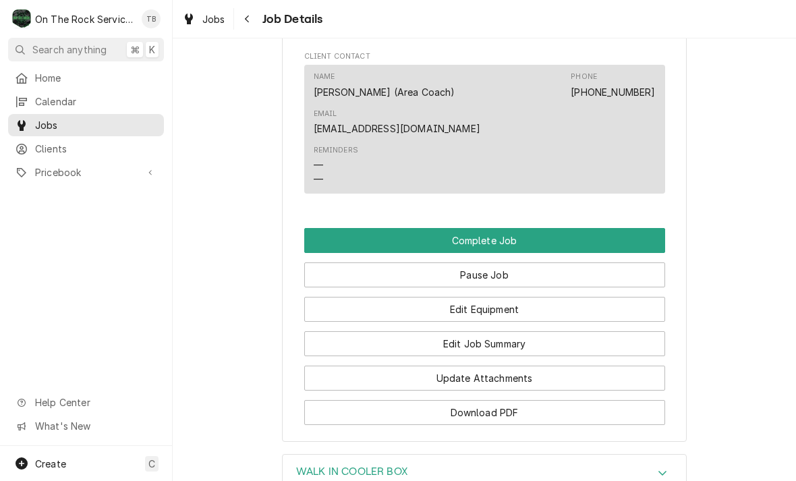
scroll to position [1417, 0]
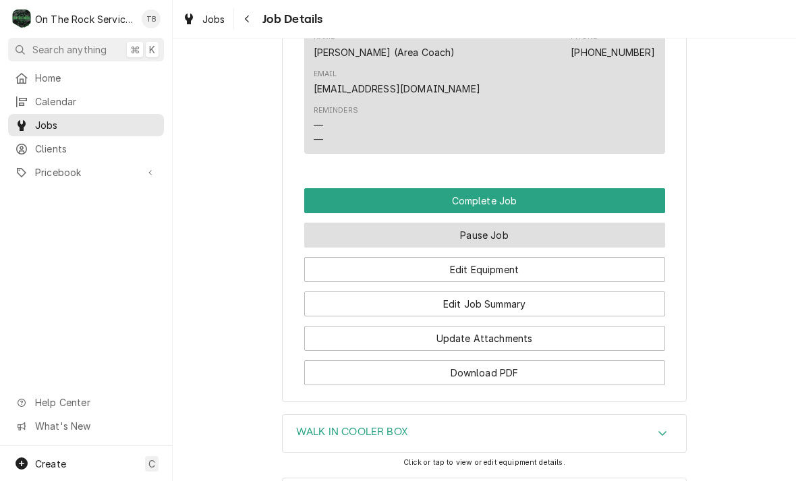
click at [492, 229] on button "Pause Job" at bounding box center [484, 235] width 361 height 25
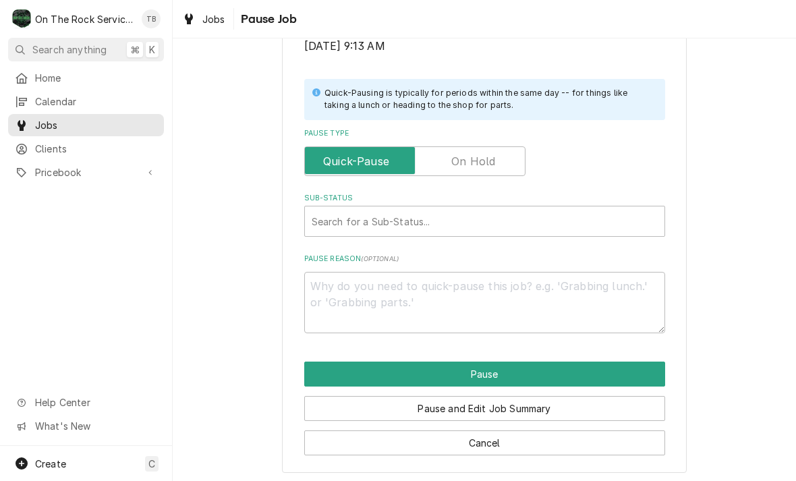
scroll to position [271, 0]
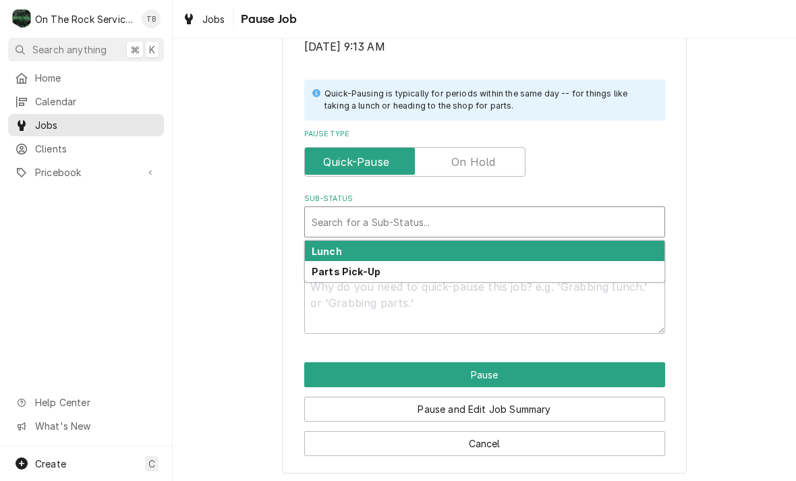
click at [495, 159] on input "Pause Type" at bounding box center [414, 162] width 209 height 30
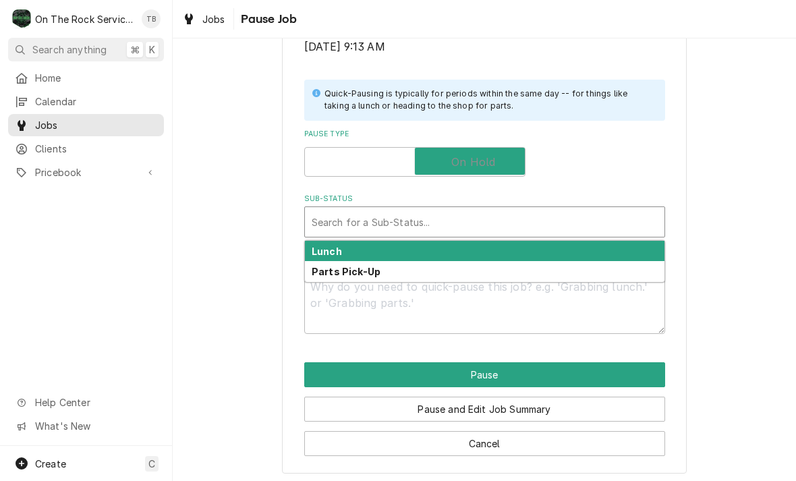
checkbox input "true"
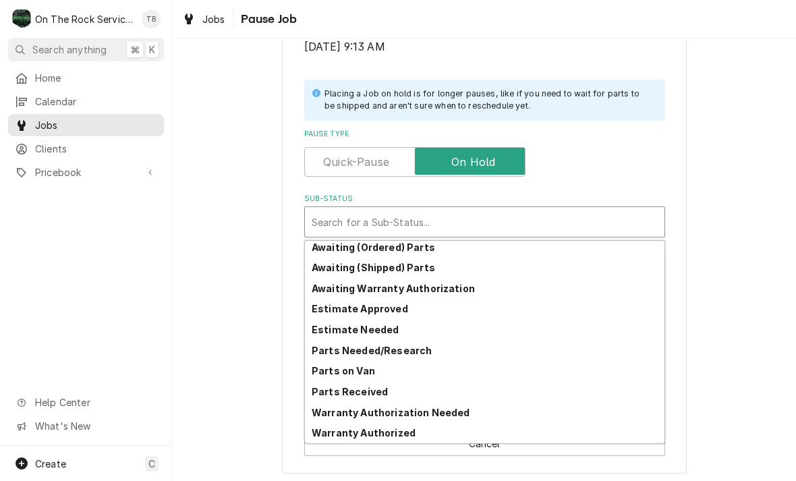
scroll to position [66, 0]
click at [418, 347] on strong "Parts Needed/Research" at bounding box center [372, 350] width 120 height 11
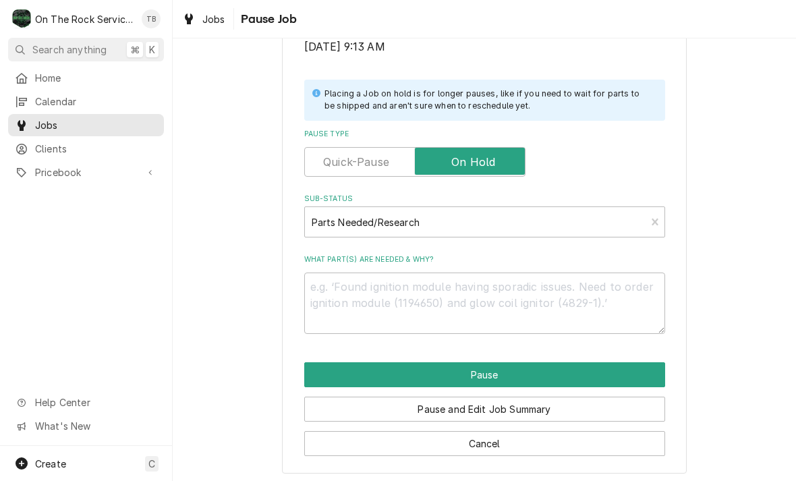
scroll to position [255, 0]
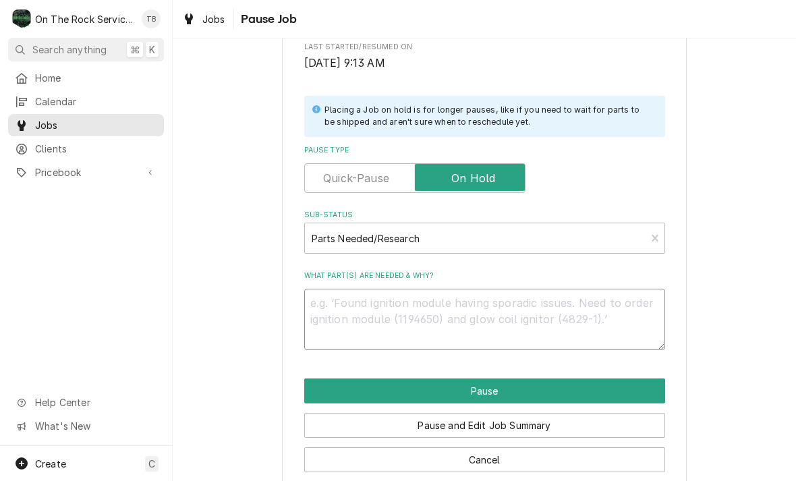
click at [345, 311] on textarea "What part(s) are needed & why?" at bounding box center [484, 319] width 361 height 61
type textarea "x"
type textarea "N"
type textarea "x"
type textarea "NE"
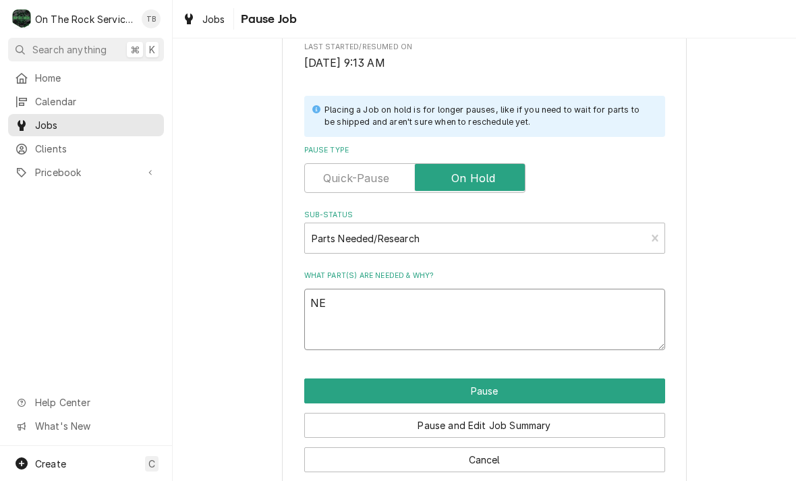
type textarea "x"
type textarea "NEW"
type textarea "x"
type textarea "NEW"
type textarea "x"
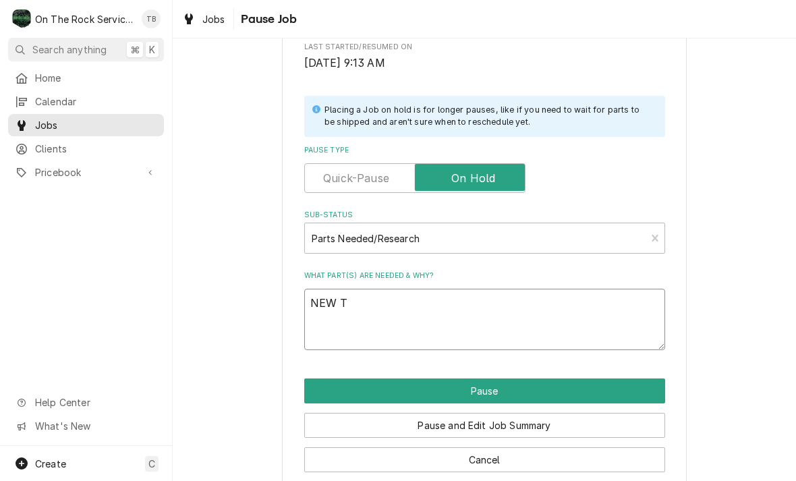
type textarea "NEW TH"
type textarea "x"
type textarea "NEW THE"
type textarea "x"
type textarea "NEW THER"
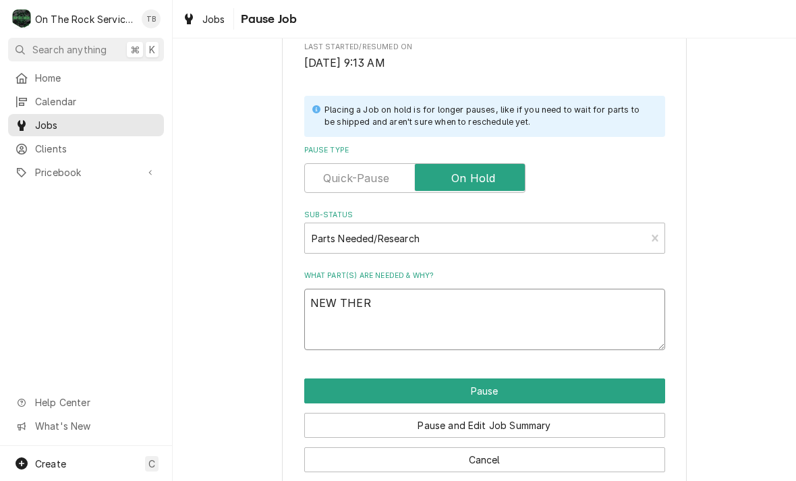
type textarea "x"
type textarea "NEW THERMO"
type textarea "x"
type textarea "NEW THERMOS"
type textarea "x"
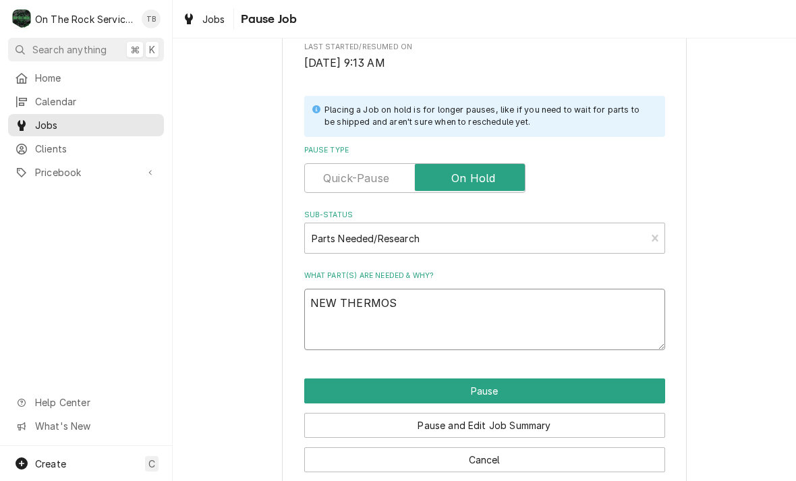
type textarea "NEW THERMOST"
type textarea "x"
type textarea "NEW THERMOSTA"
type textarea "x"
type textarea "NEW THERMOSTAT"
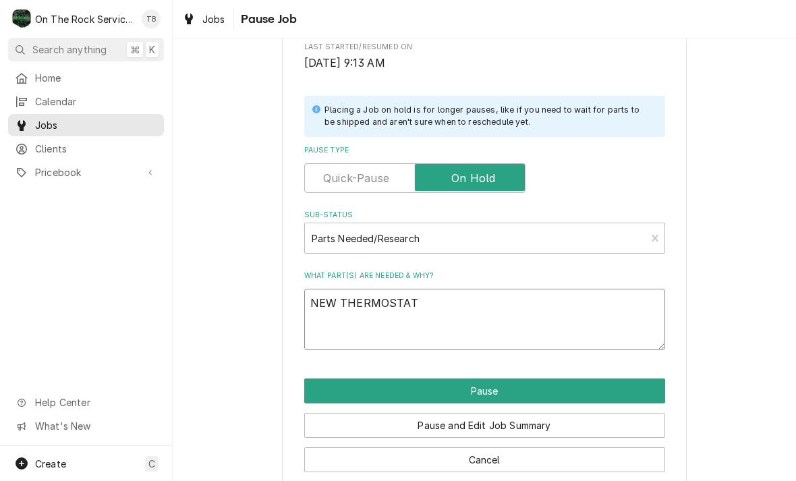
type textarea "x"
type textarea "NEW THERMOSTAT"
type textarea "x"
type textarea "NEW THERMOSTAT C"
type textarea "x"
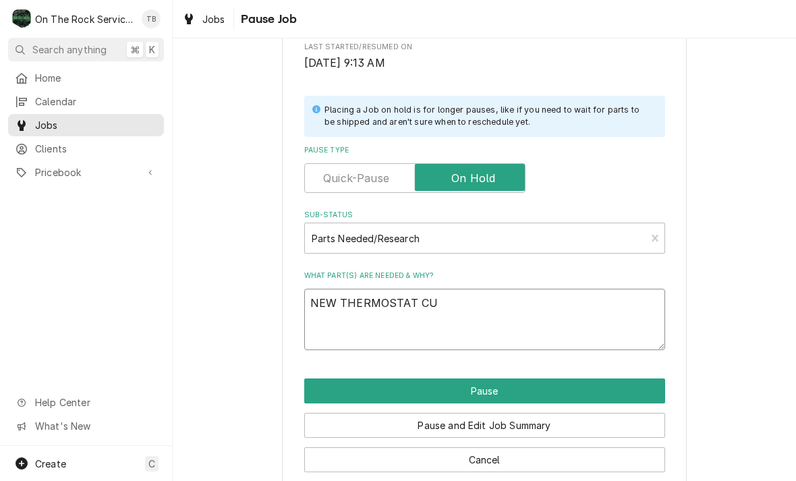
type textarea "NEW THERMOSTAT CUR"
type textarea "x"
type textarea "NEW THERMOSTAT CURR"
type textarea "x"
type textarea "NEW THERMOSTAT CURREN"
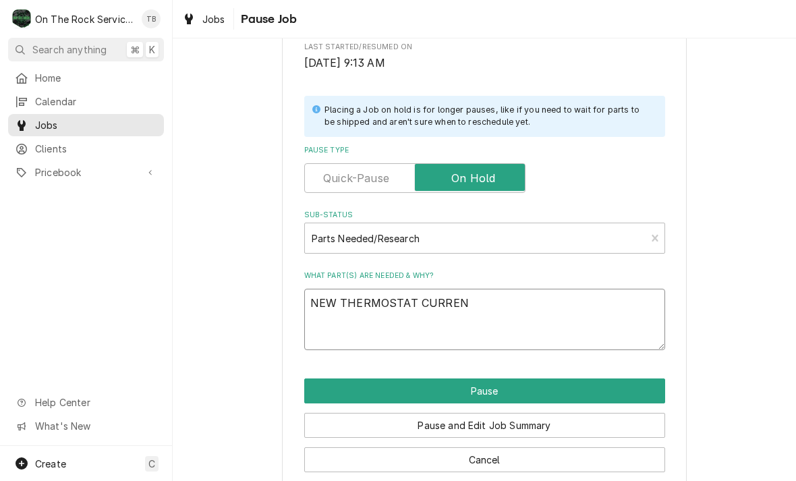
type textarea "x"
type textarea "NEW THERMOSTAT CURRENT"
type textarea "x"
type textarea "NEW THERMOSTAT CURRENT"
type textarea "x"
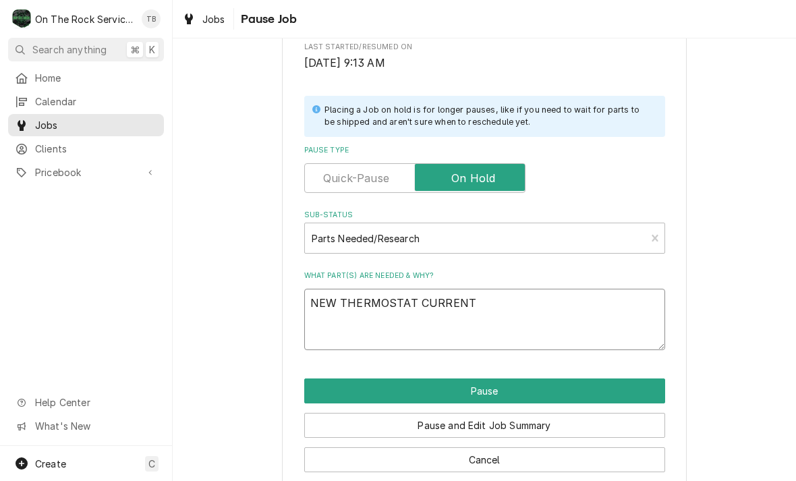
type textarea "NEW THERMOSTAT CURRENT T"
type textarea "x"
type textarea "NEW THERMOSTAT CURRENT TST"
type textarea "x"
type textarea "NEW THERMOSTAT CURRENT TSTS"
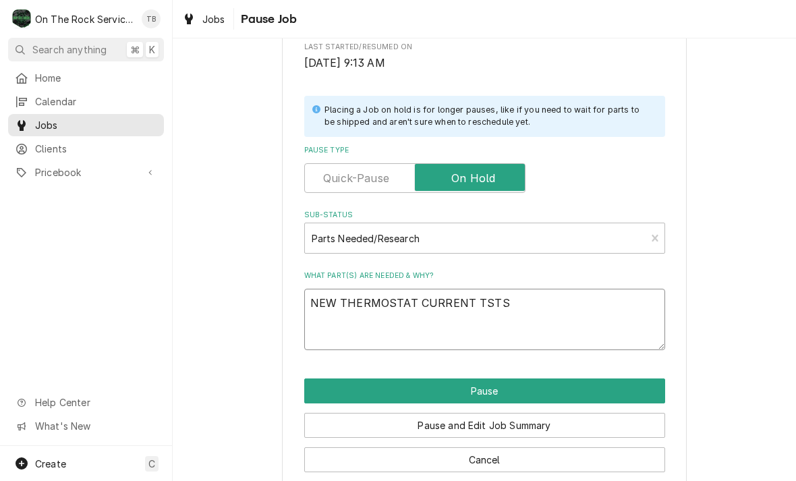
type textarea "x"
type textarea "NEW THERMOSTAT CURRENT TSTSA"
type textarea "x"
type textarea "NEW THERMOSTAT CURRENT TSTSAT"
type textarea "x"
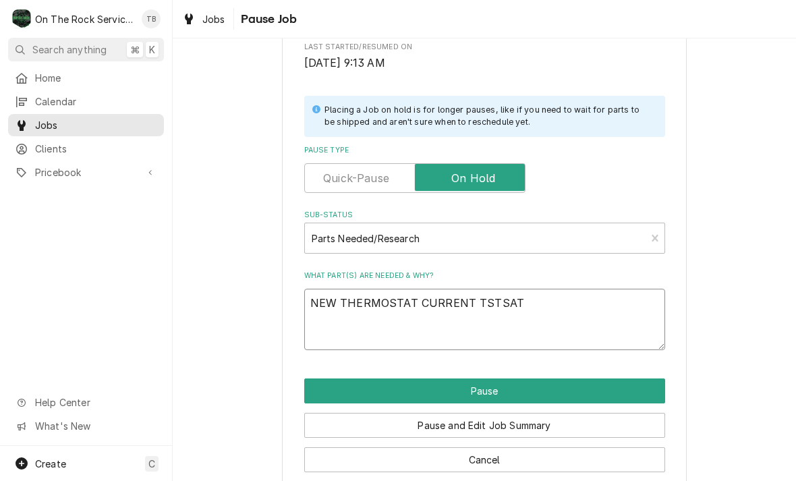
type textarea "NEW THERMOSTAT CURRENT TSTSAT"
type textarea "x"
type textarea "NEW THERMOSTAT CURRENT TSTSAT IS"
type textarea "x"
type textarea "NEW THERMOSTAT CURRENT TSTSAT IS"
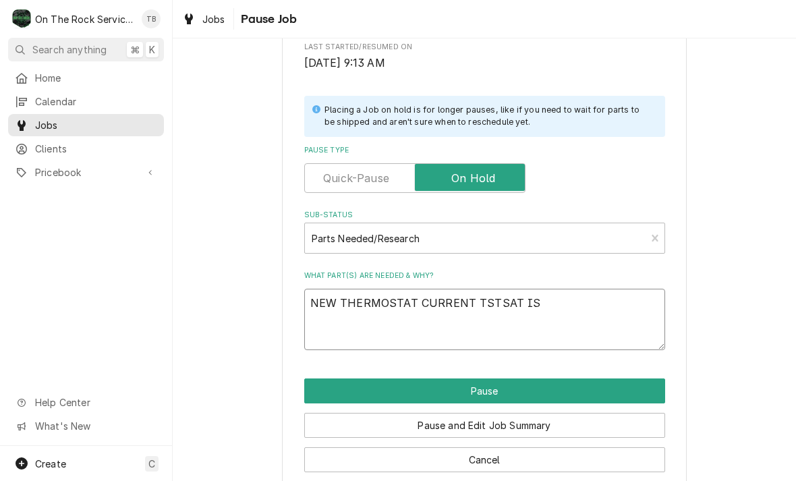
type textarea "x"
type textarea "NEW THERMOSTAT CURRENT TSTSAT IS P"
type textarea "x"
type textarea "NEW THERMOSTAT CURRENT TSTSAT IS PE"
type textarea "x"
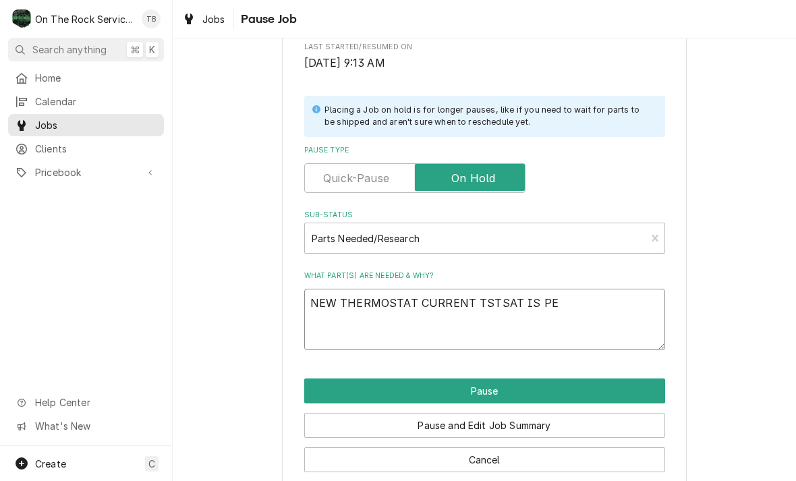
type textarea "NEW THERMOSTAT CURRENT TSTSAT IS PEN"
type textarea "x"
type textarea "NEW THERMOSTAT CURRENT TSTSAT IS PENN"
type textarea "x"
type textarea "NEW THERMOSTAT CURRENT TSTSAT IS PENN."
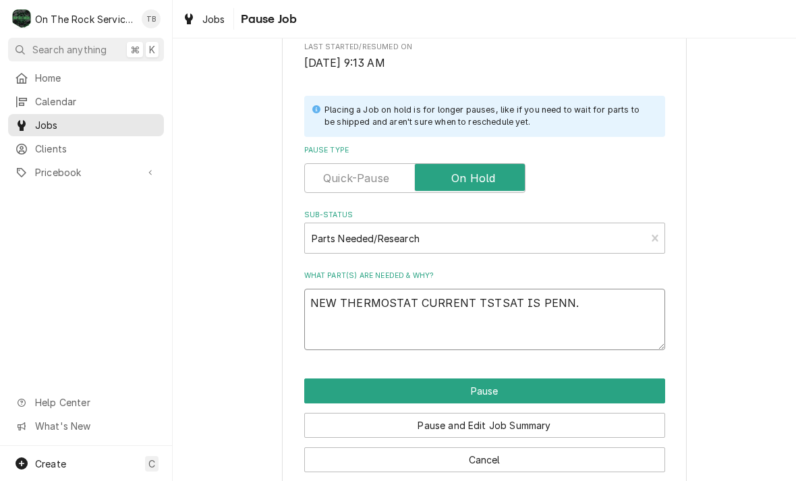
type textarea "x"
type textarea "NEW THERMOSTAT CURRENT TSTSAT IS PENN."
type textarea "x"
type textarea "NEW THERMOSTAT CURRENT TSTSAT IS PENN. M"
type textarea "x"
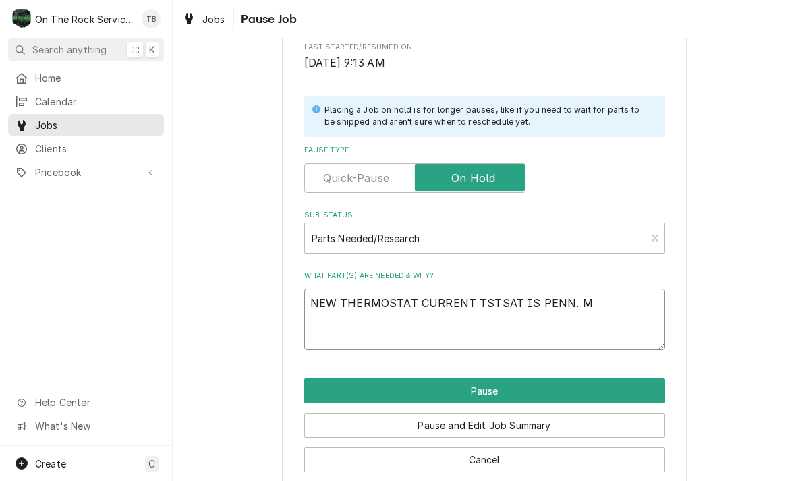
type textarea "NEW THERMOSTAT CURRENT TSTSAT IS PENN. ME"
type textarea "x"
type textarea "NEW THERMOSTAT CURRENT TSTSAT IS PENN. MECH"
type textarea "x"
type textarea "NEW THERMOSTAT CURRENT TSTSAT IS PENN. MECHAN"
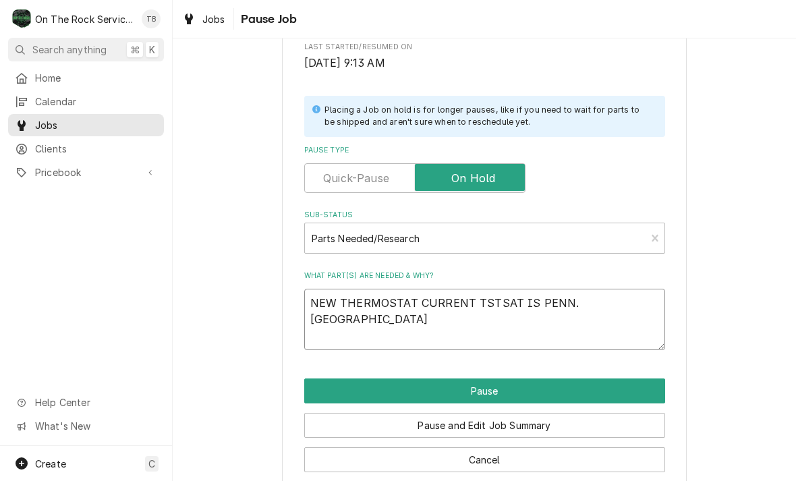
type textarea "x"
type textarea "NEW THERMOSTAT CURRENT TSTSAT IS PENN. MECHANI"
type textarea "x"
type textarea "NEW THERMOSTAT CURRENT TSTSAT IS PENN. MECHANIC"
type textarea "x"
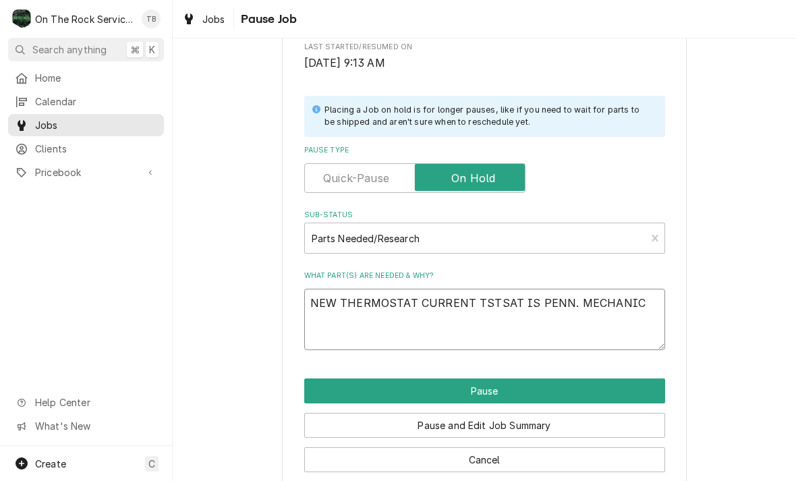
type textarea "NEW THERMOSTAT CURRENT TSTSAT IS PENN. MECHANICA"
type textarea "x"
type textarea "NEW THERMOSTAT CURRENT TSTSAT IS PENN. MECHANICAL"
type textarea "x"
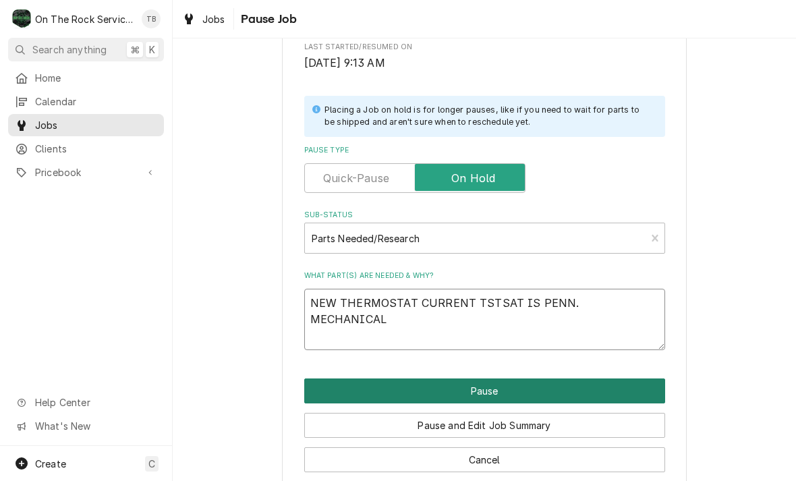
type textarea "NEW THERMOSTAT CURRENT TSTSAT IS PENN. MECHANICAL"
click at [602, 388] on button "Pause" at bounding box center [484, 390] width 361 height 25
type textarea "x"
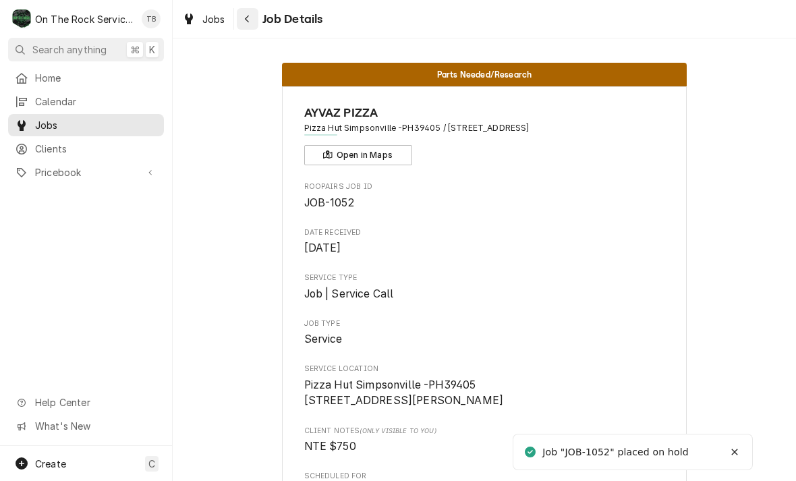
click at [258, 20] on button "Navigate back" at bounding box center [248, 19] width 22 height 22
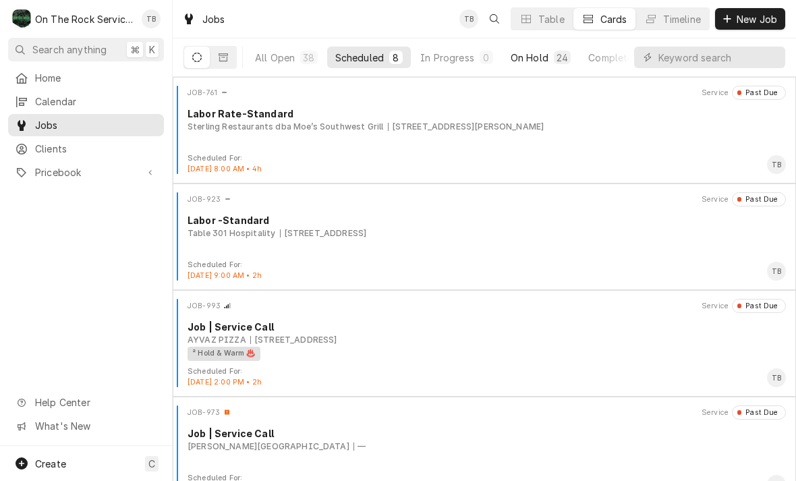
click at [540, 60] on div "On Hold" at bounding box center [530, 58] width 38 height 14
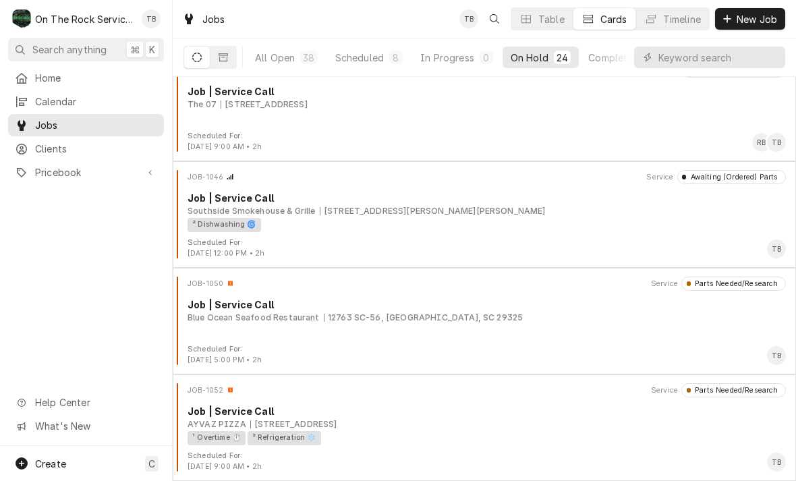
scroll to position [2154, 0]
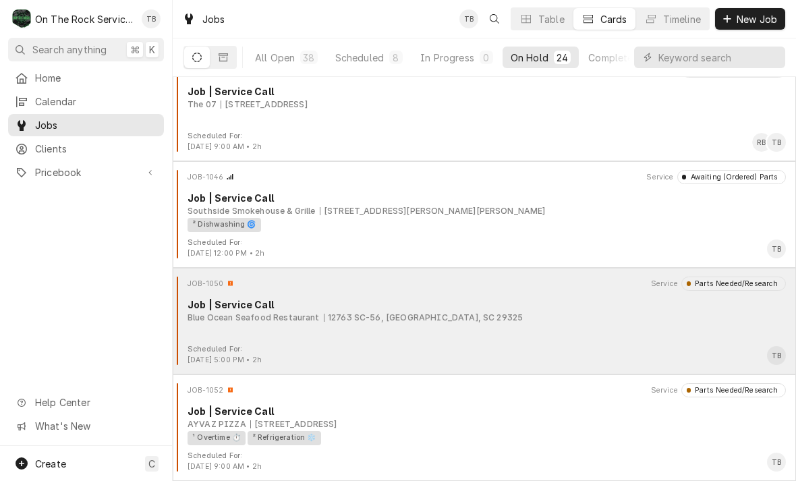
click at [462, 293] on div "JOB-1050 Service Parts Needed/Research Job | Service Call Blue Ocean Seafood Re…" at bounding box center [484, 310] width 612 height 67
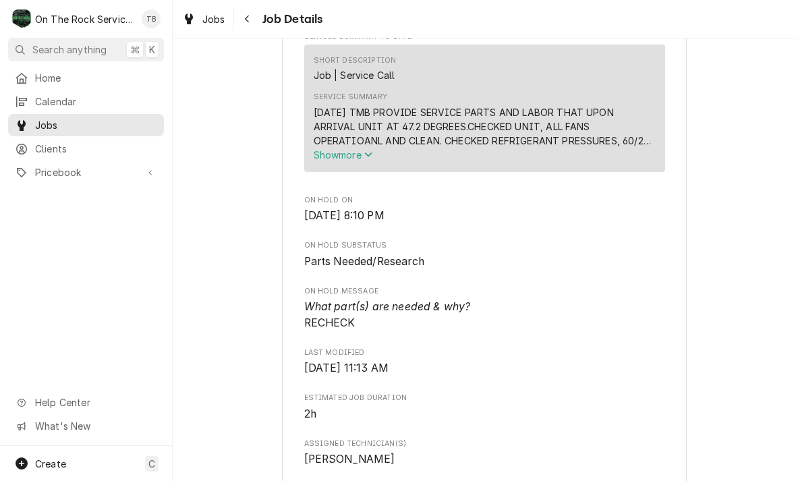
scroll to position [481, 0]
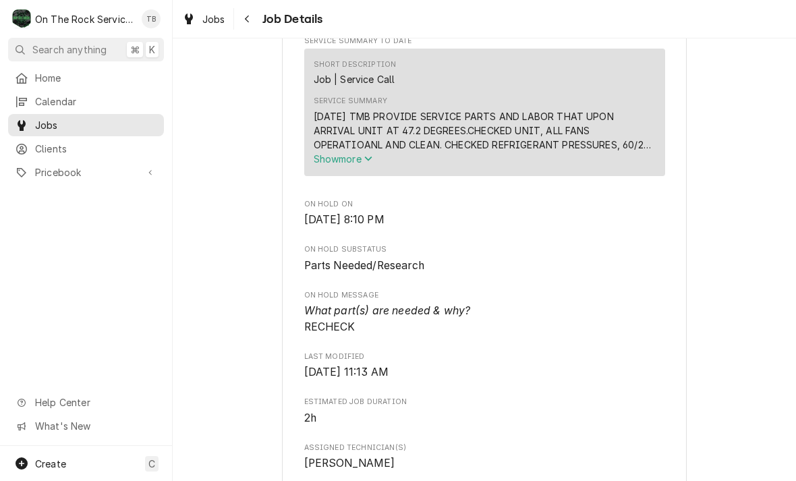
click at [362, 166] on button "Show more" at bounding box center [485, 159] width 342 height 14
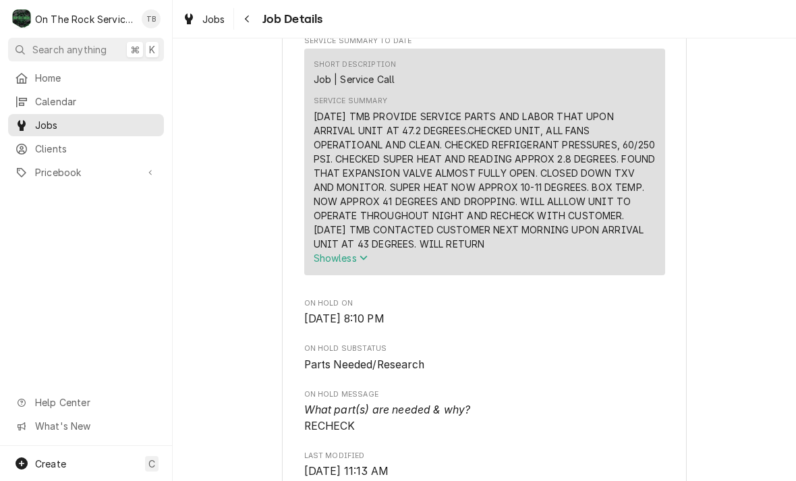
click at [743, 253] on div "Parts Needed/Research Blue Ocean Seafood Restaurant Blue Ocean Seafood Restaura…" at bounding box center [484, 408] width 623 height 1672
